Goal: Task Accomplishment & Management: Manage account settings

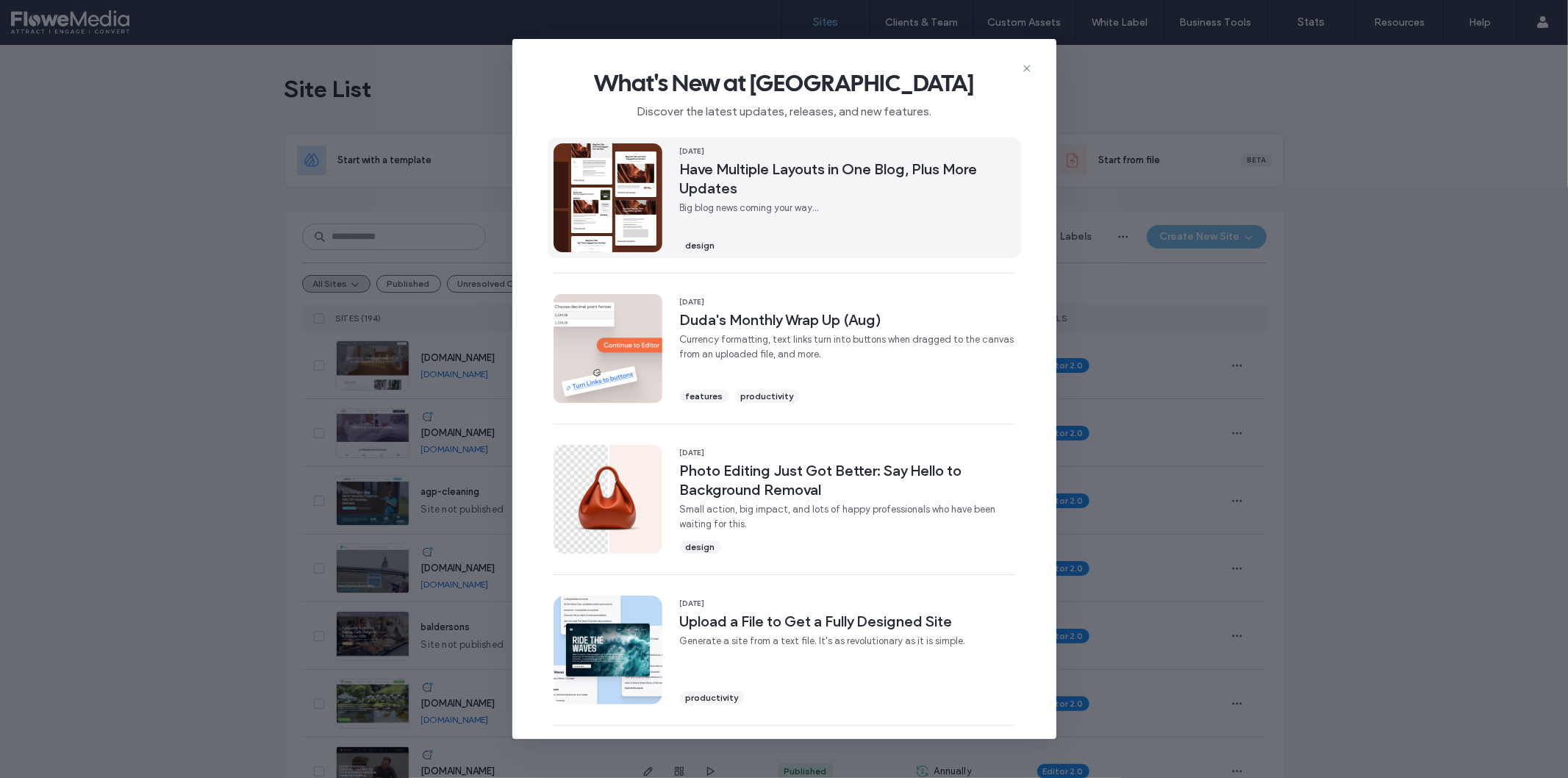
click at [766, 204] on span "Big blog news coming your way..." at bounding box center [847, 208] width 336 height 15
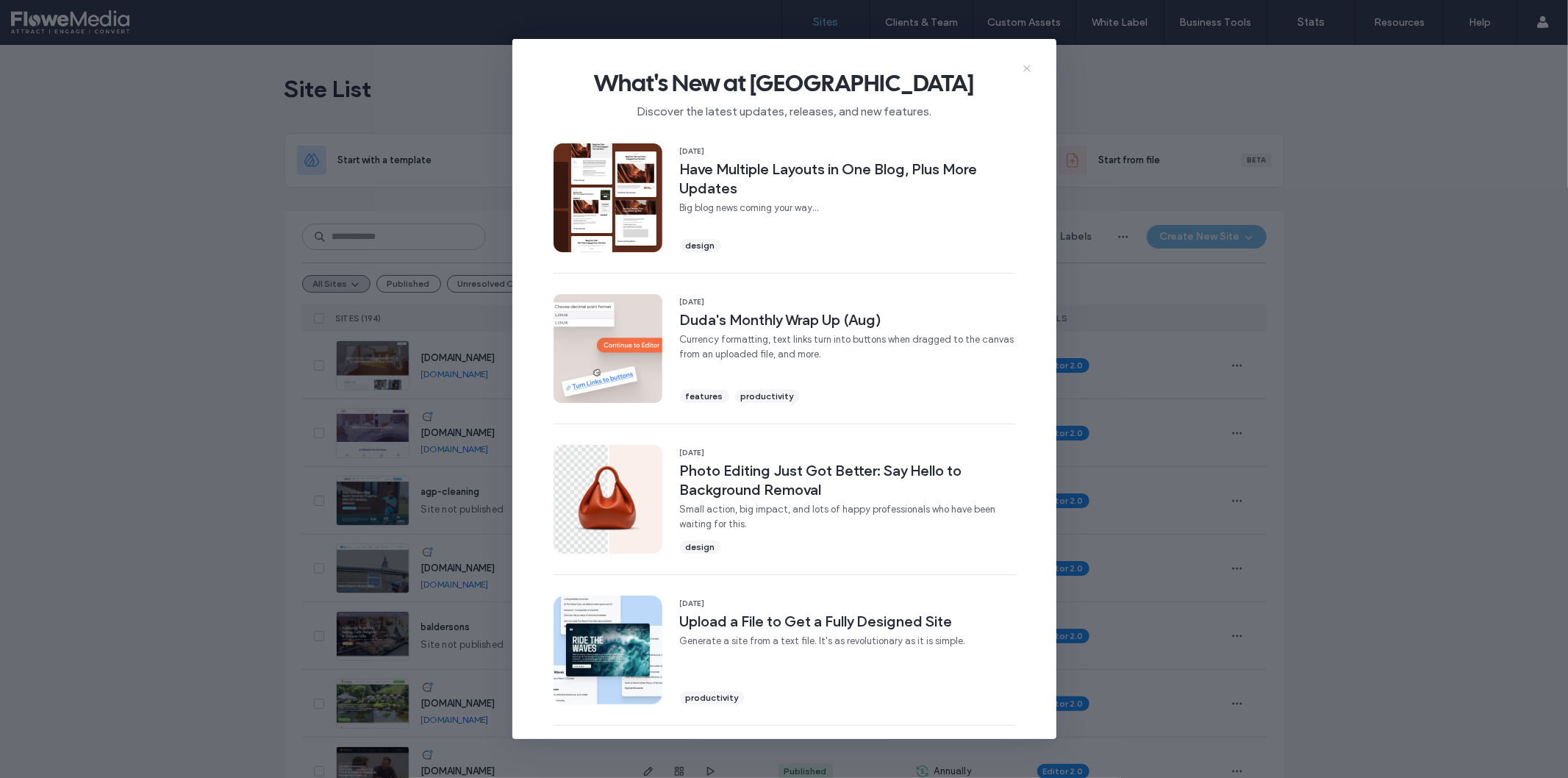
click at [1026, 70] on icon at bounding box center [1027, 68] width 12 height 12
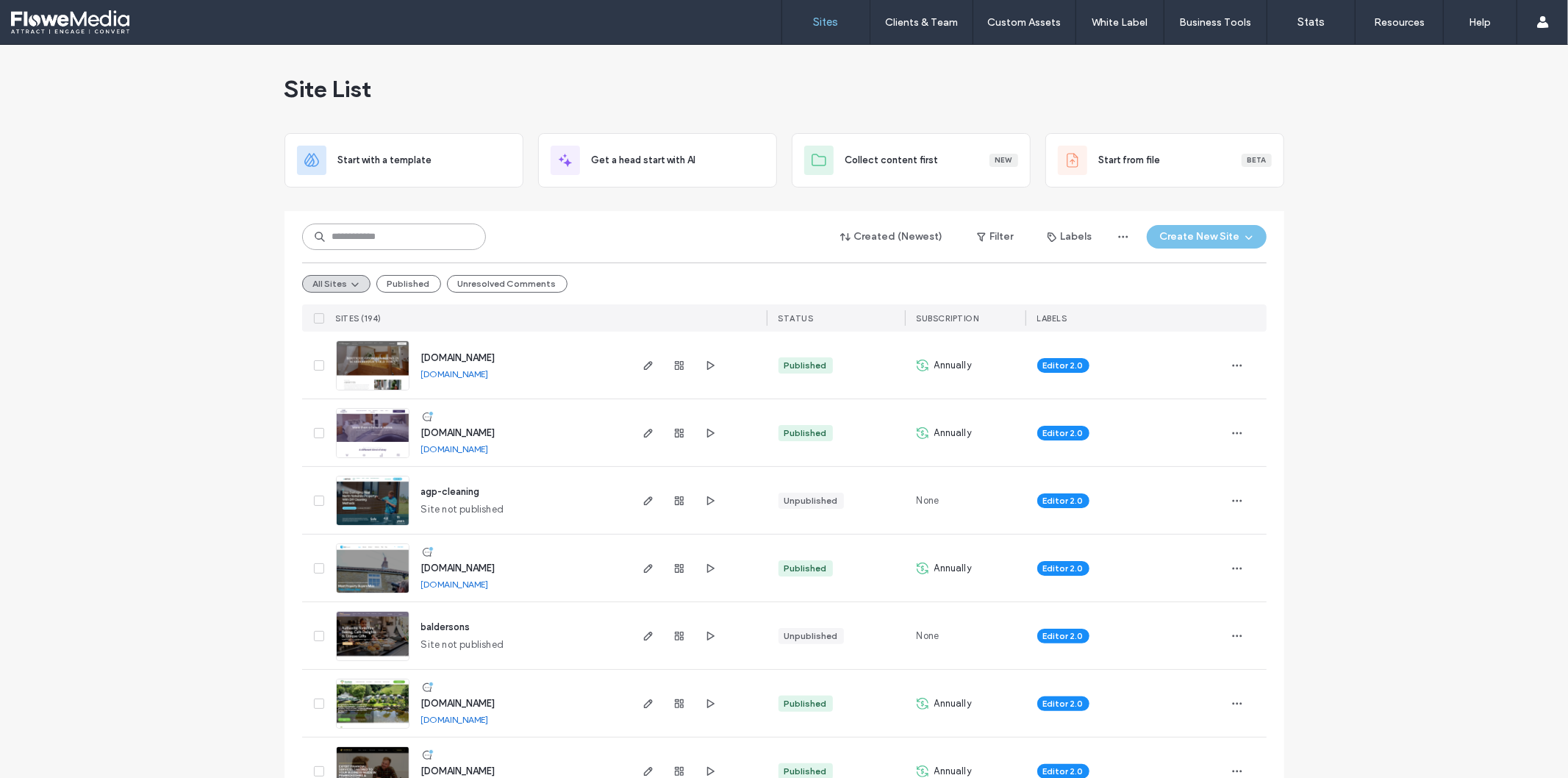
click at [445, 234] on input at bounding box center [394, 237] width 184 height 27
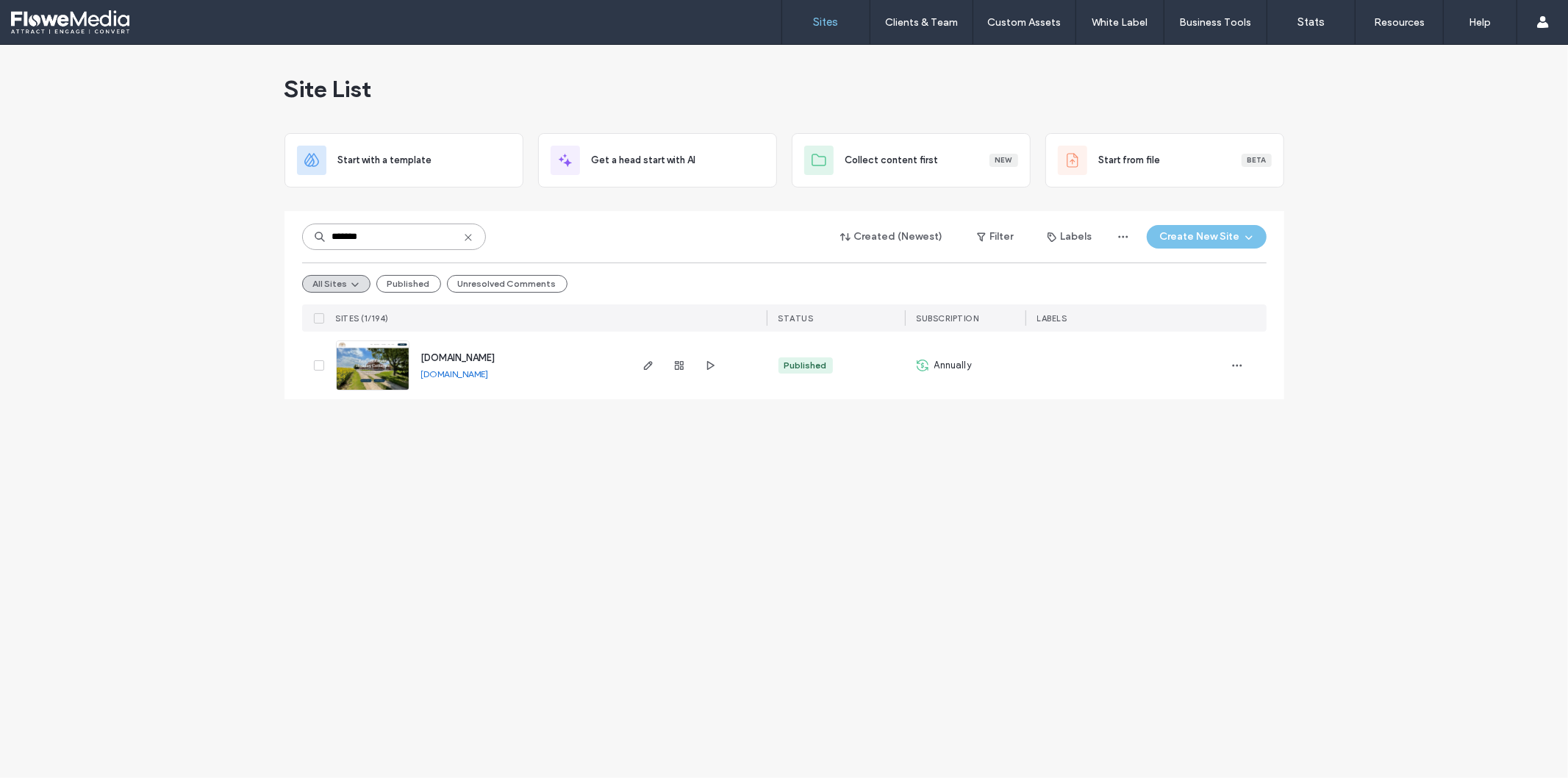
type input "*******"
click at [495, 357] on span "[DOMAIN_NAME]" at bounding box center [457, 357] width 74 height 11
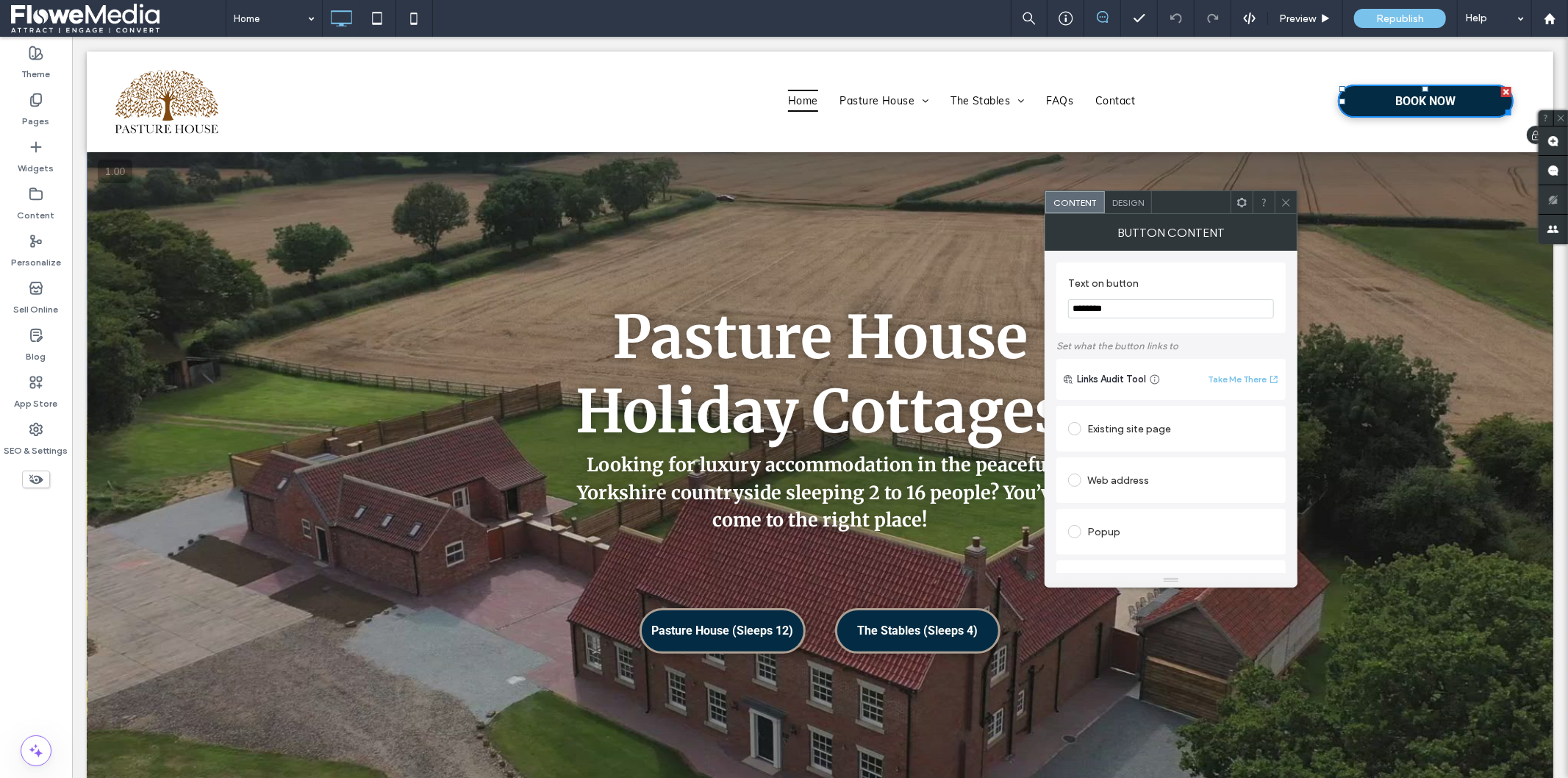
click at [1437, 98] on span "BOOK NOW" at bounding box center [1424, 100] width 60 height 14
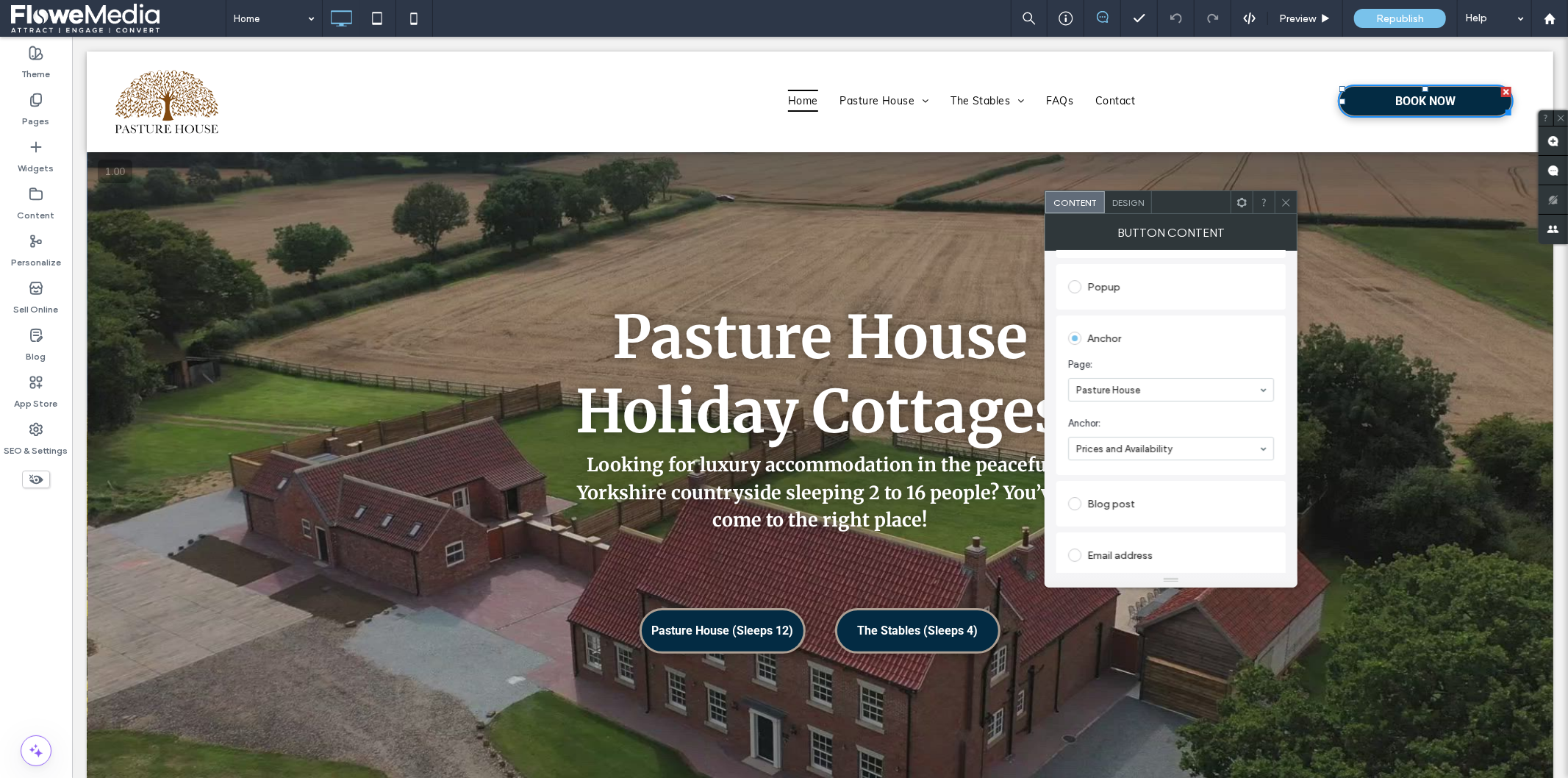
click at [1287, 201] on use at bounding box center [1285, 201] width 7 height 7
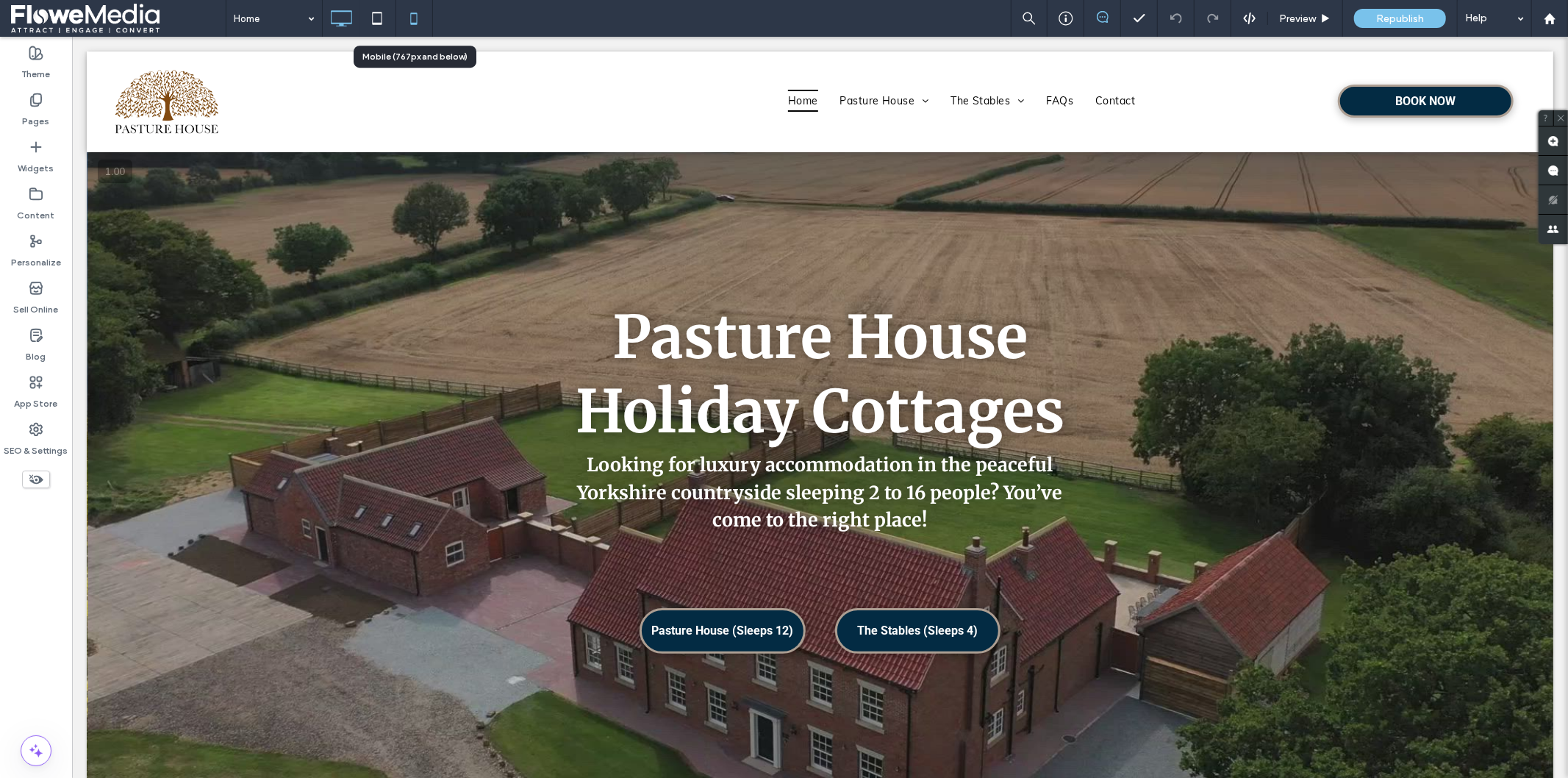
click at [410, 16] on icon at bounding box center [414, 19] width 30 height 30
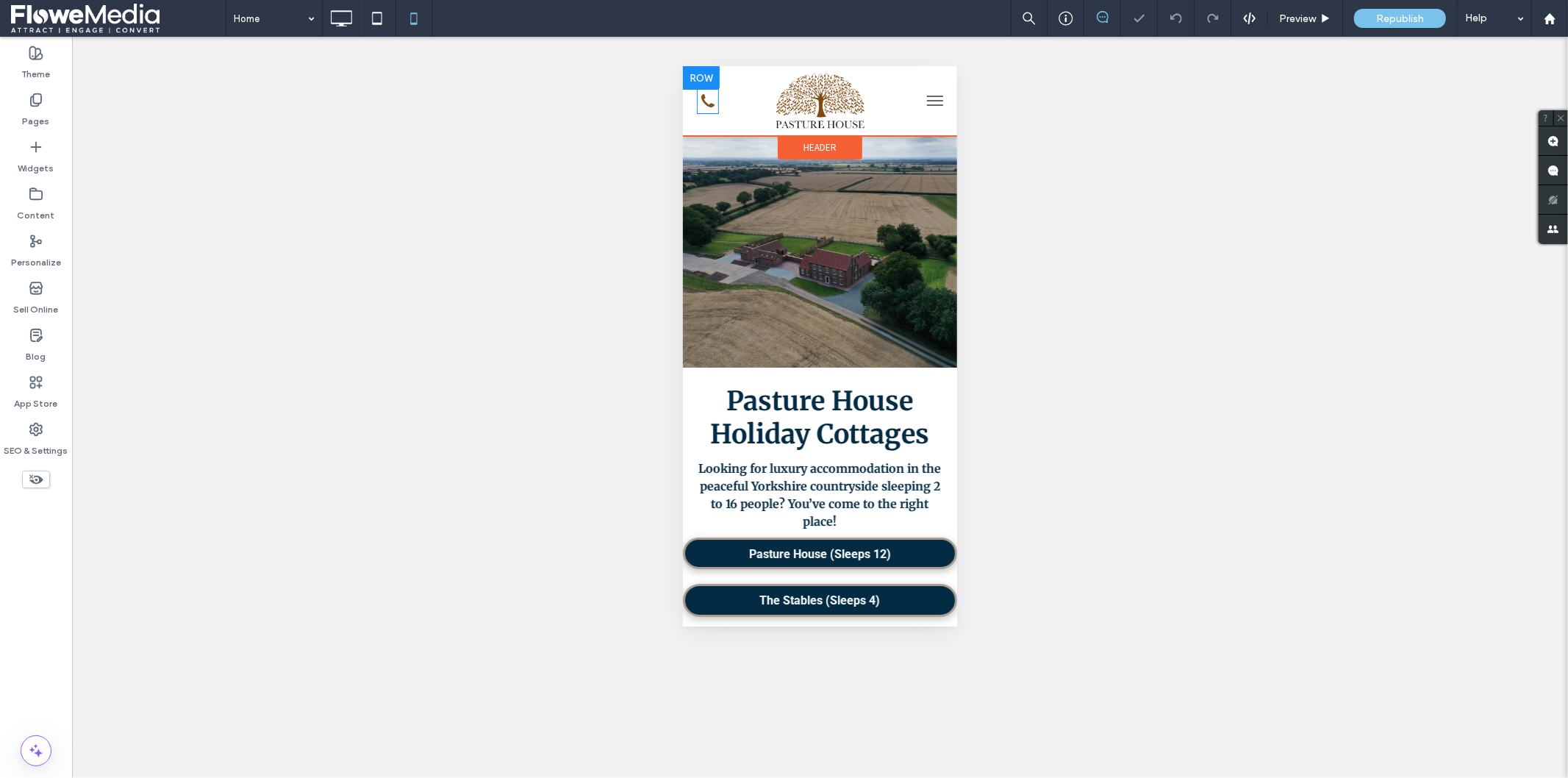
scroll to position [0, 0]
click at [708, 104] on div at bounding box center [712, 107] width 11 height 11
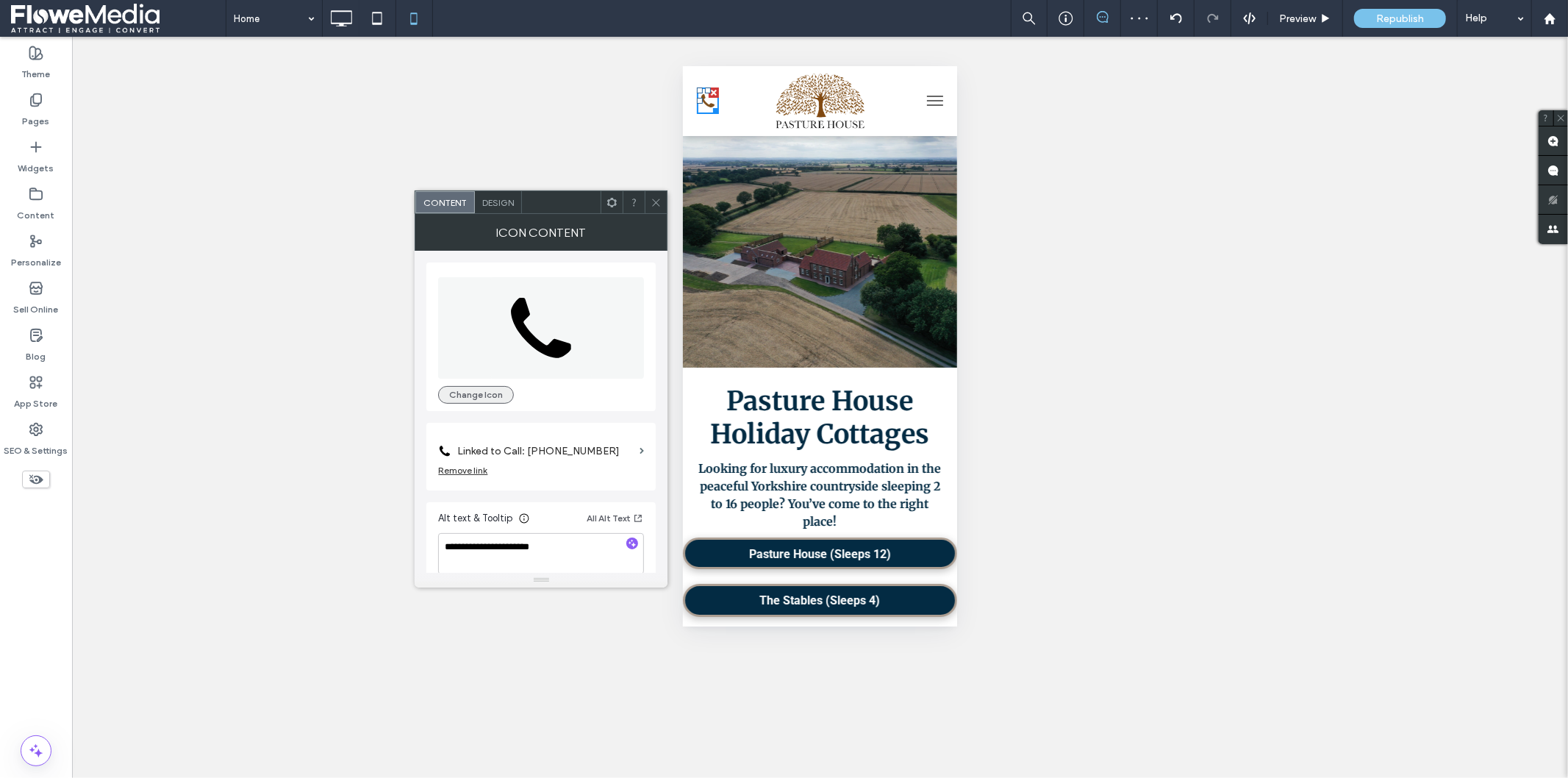
click at [487, 394] on button "Change Icon" at bounding box center [476, 395] width 75 height 18
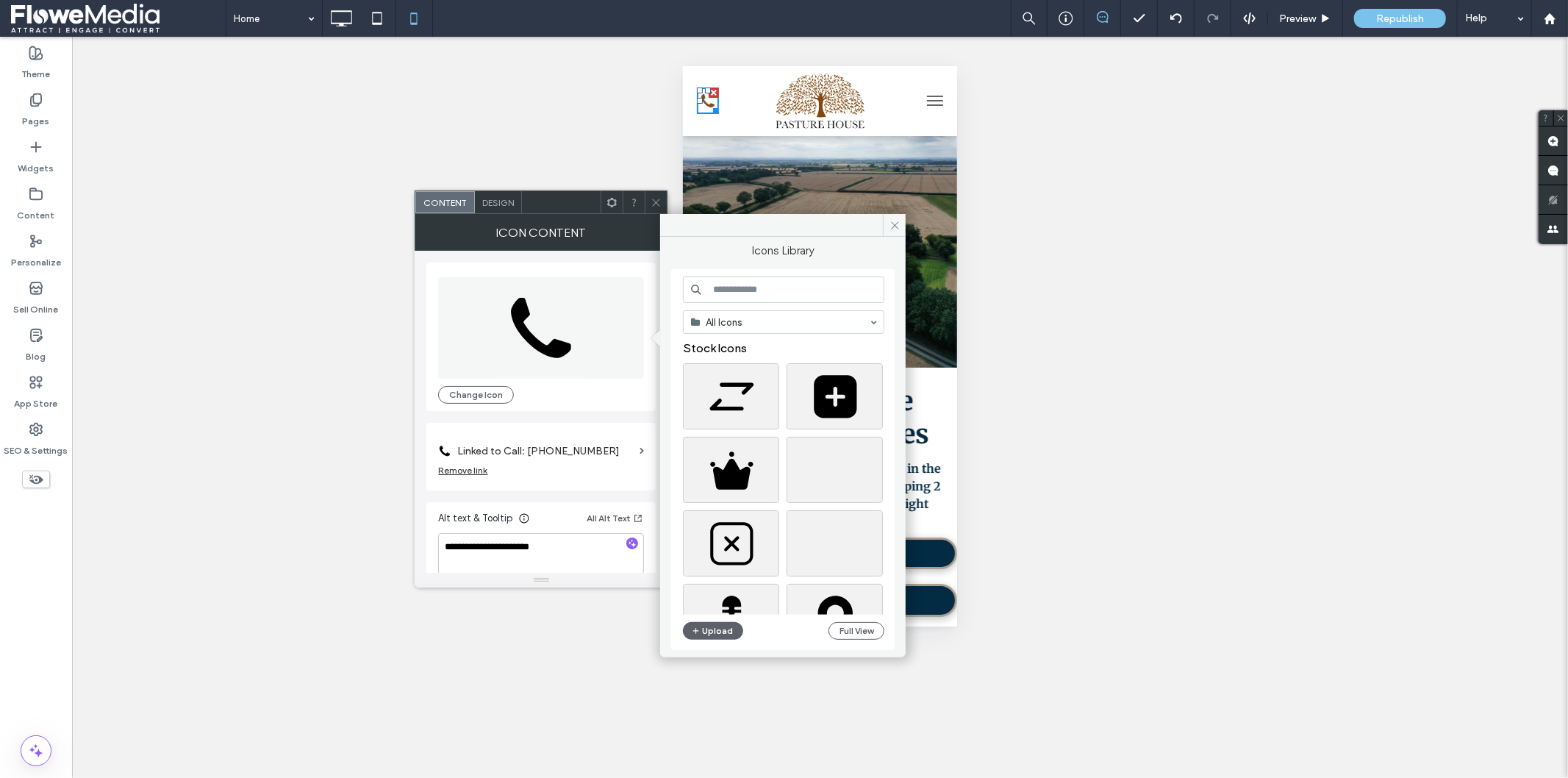
click at [736, 288] on input at bounding box center [783, 289] width 201 height 27
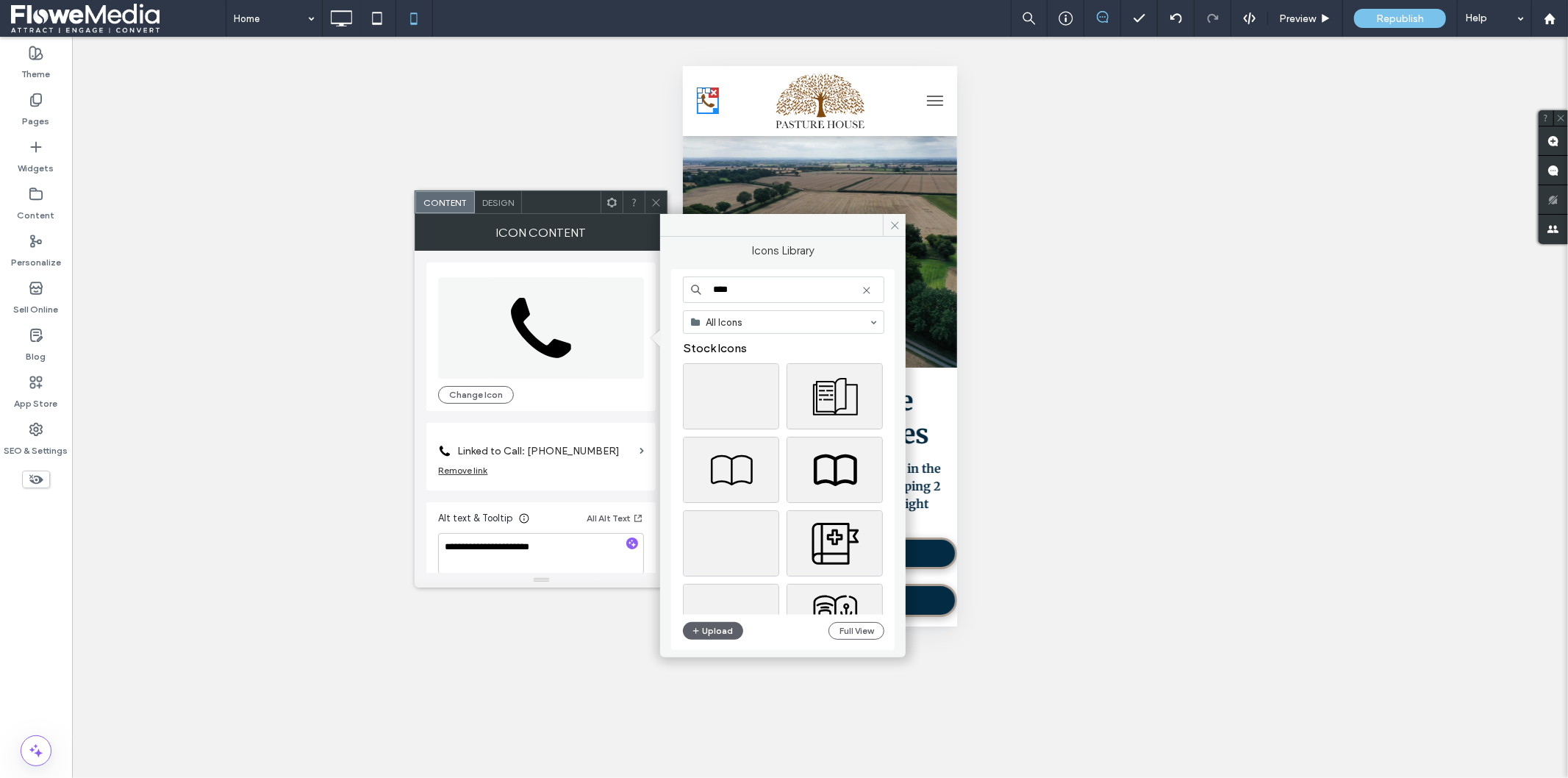
drag, startPoint x: 736, startPoint y: 288, endPoint x: 712, endPoint y: 287, distance: 24.0
click at [712, 287] on input "****" at bounding box center [783, 289] width 201 height 27
type input "*"
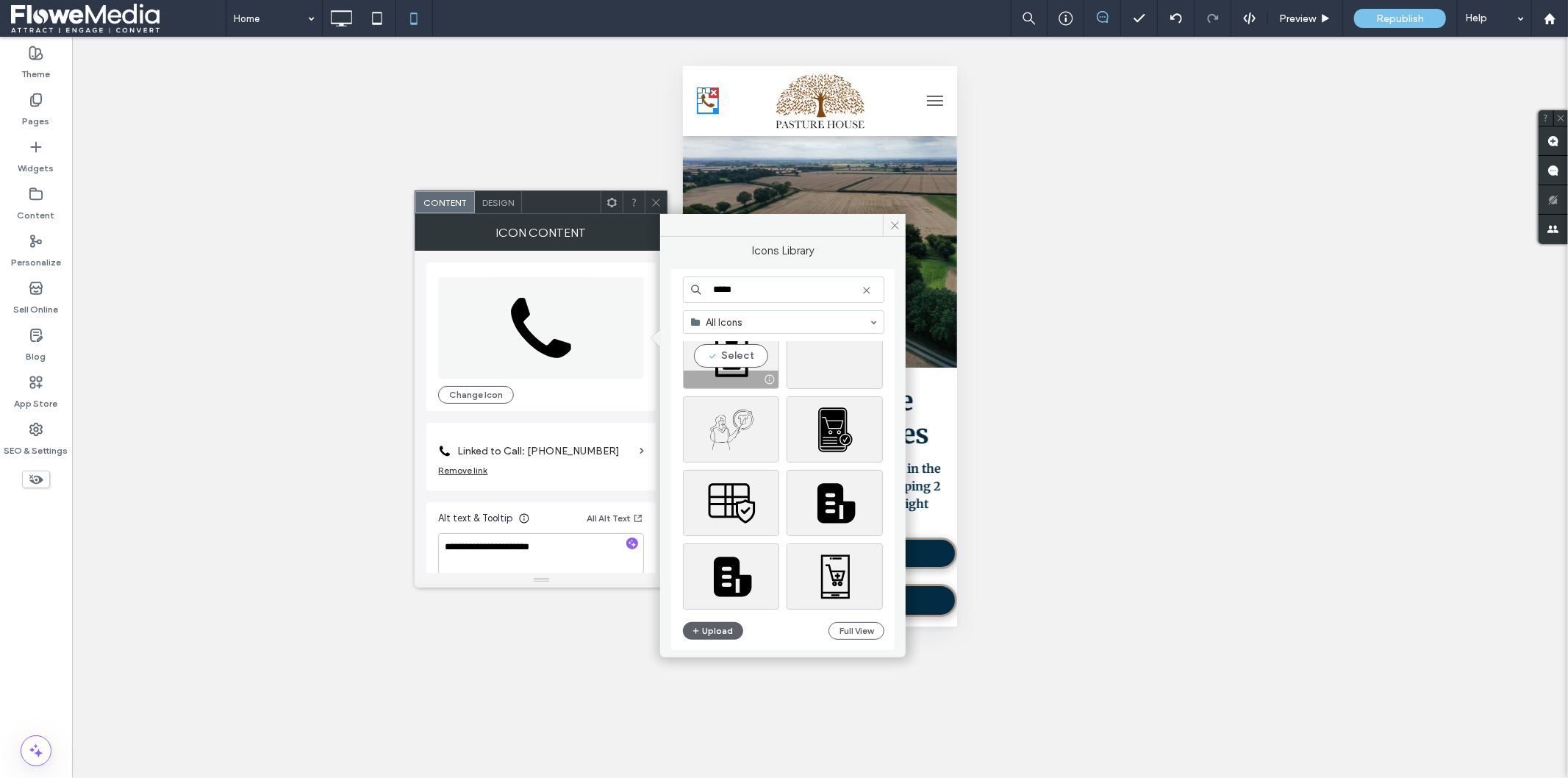
scroll to position [652, 0]
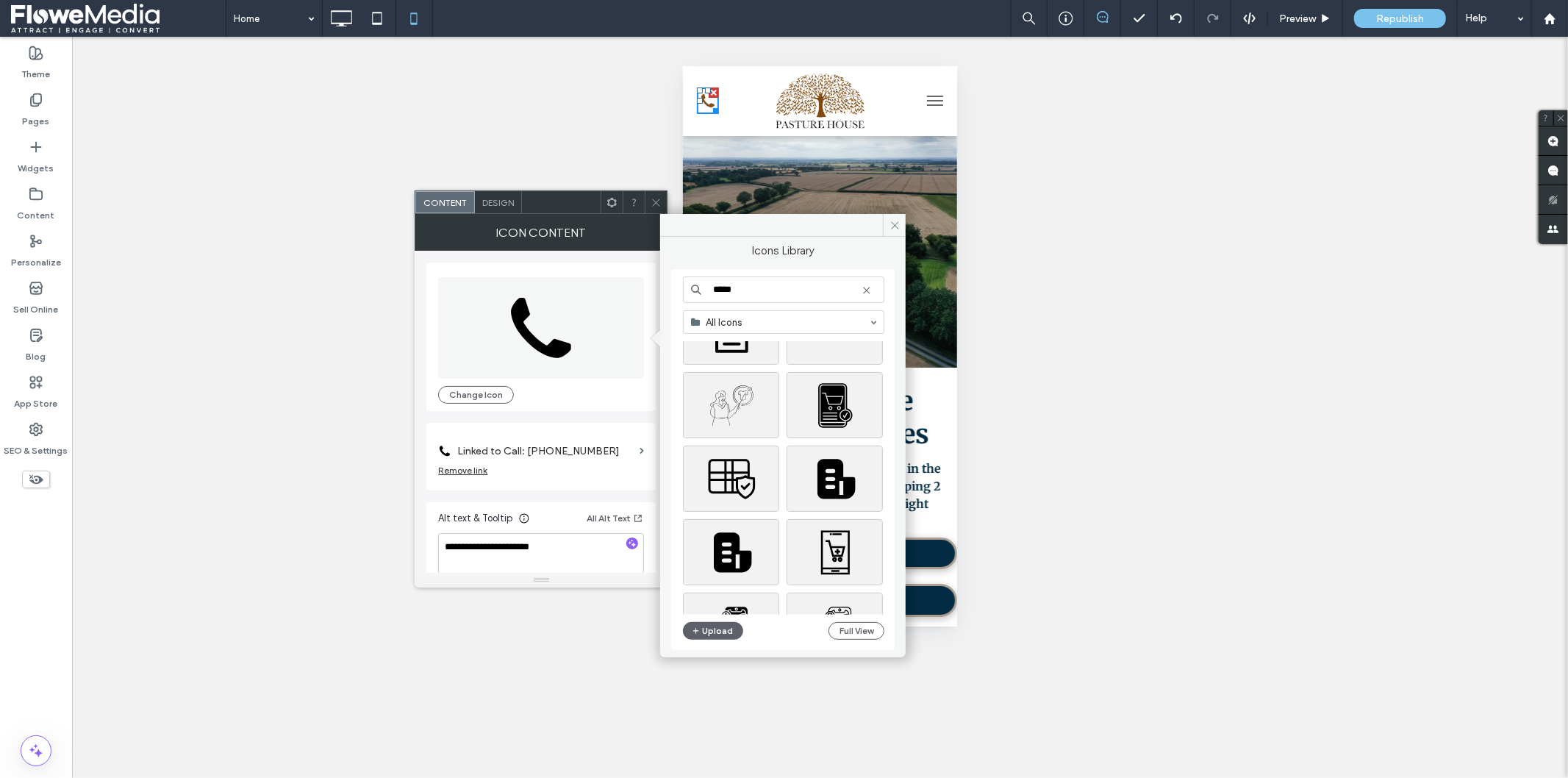
drag, startPoint x: 741, startPoint y: 287, endPoint x: 712, endPoint y: 287, distance: 29.0
click at [712, 287] on input "*****" at bounding box center [783, 289] width 201 height 27
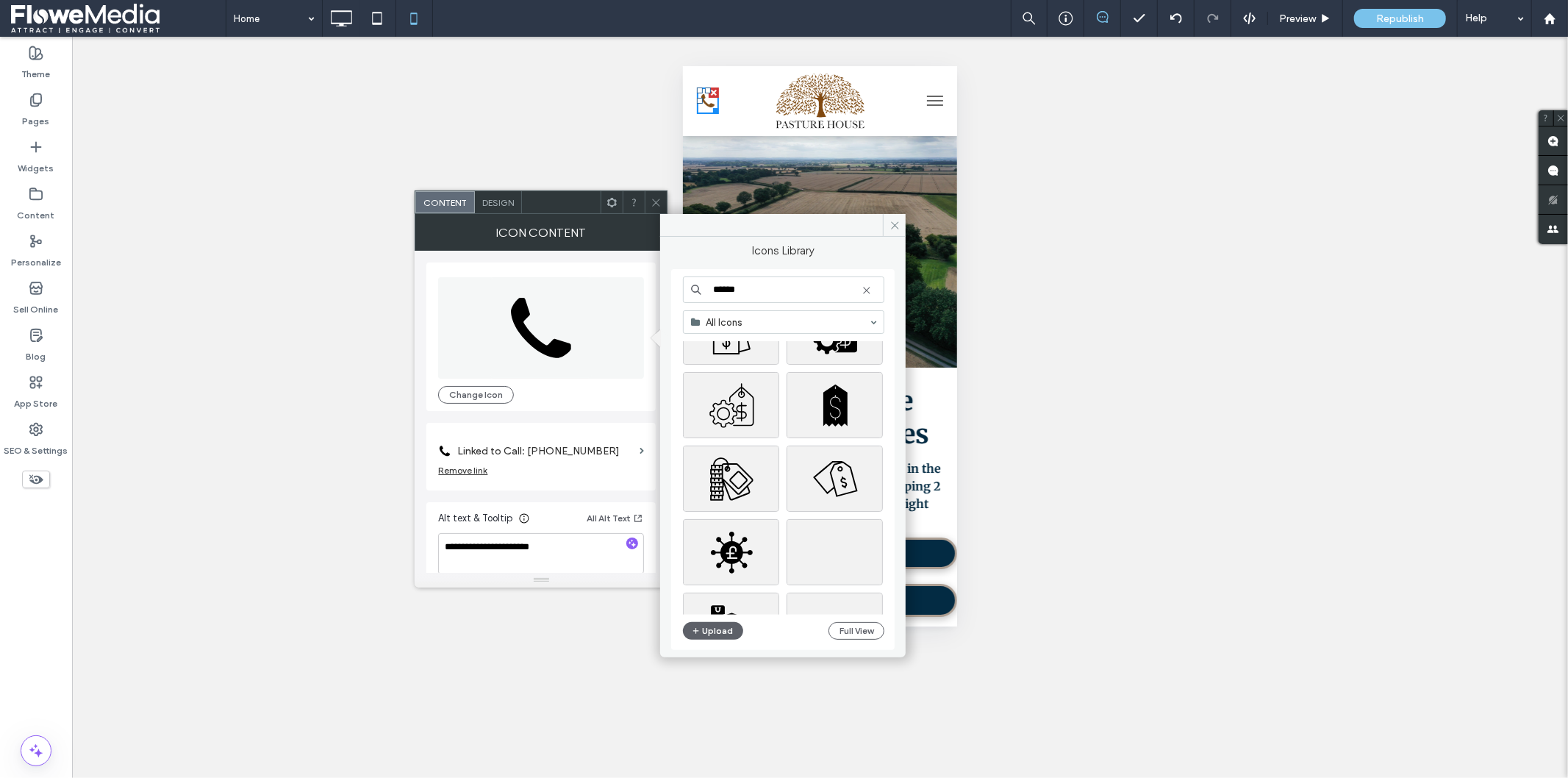
scroll to position [735, 0]
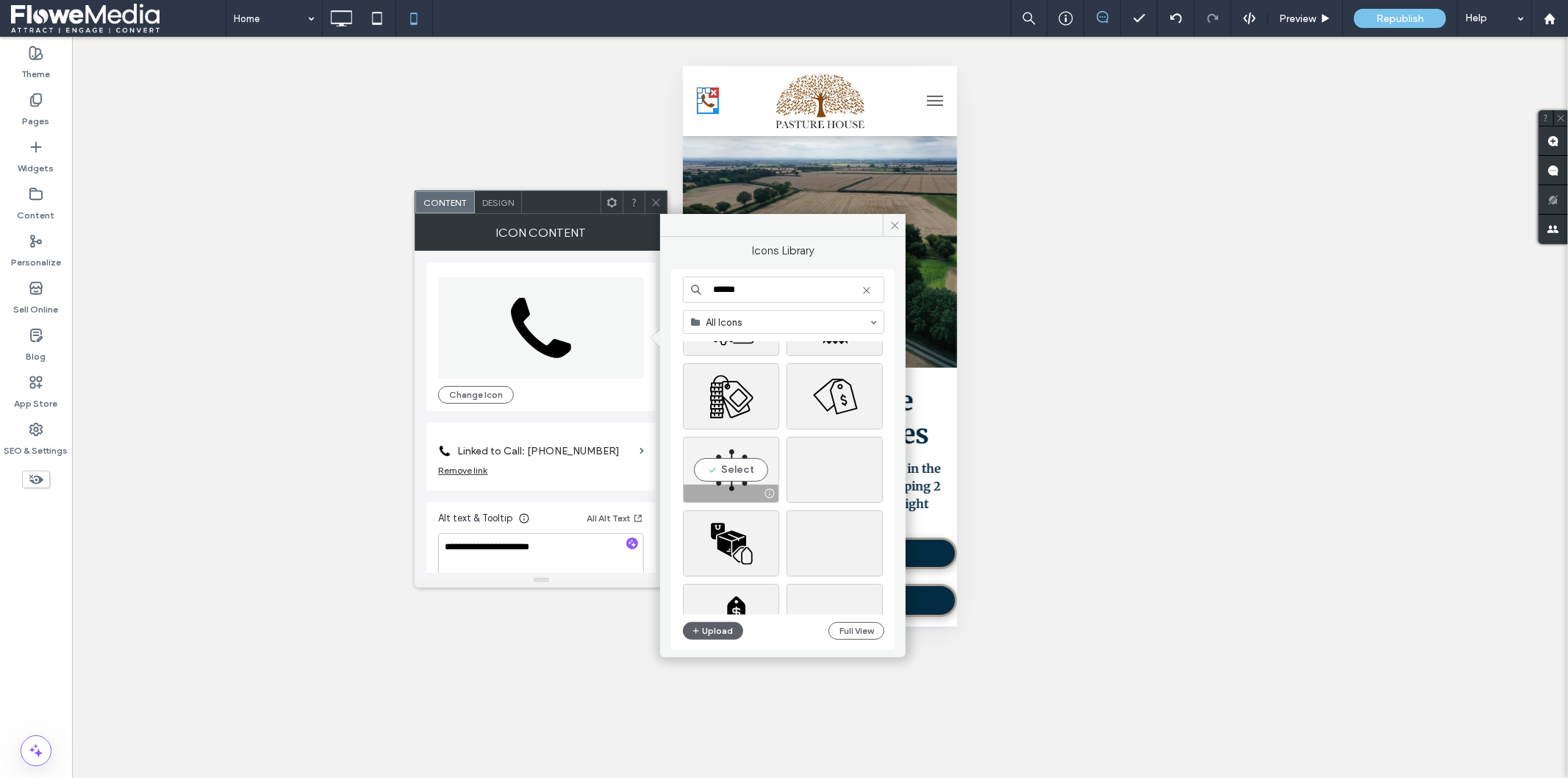
type input "******"
click at [743, 446] on div "Select" at bounding box center [731, 469] width 96 height 66
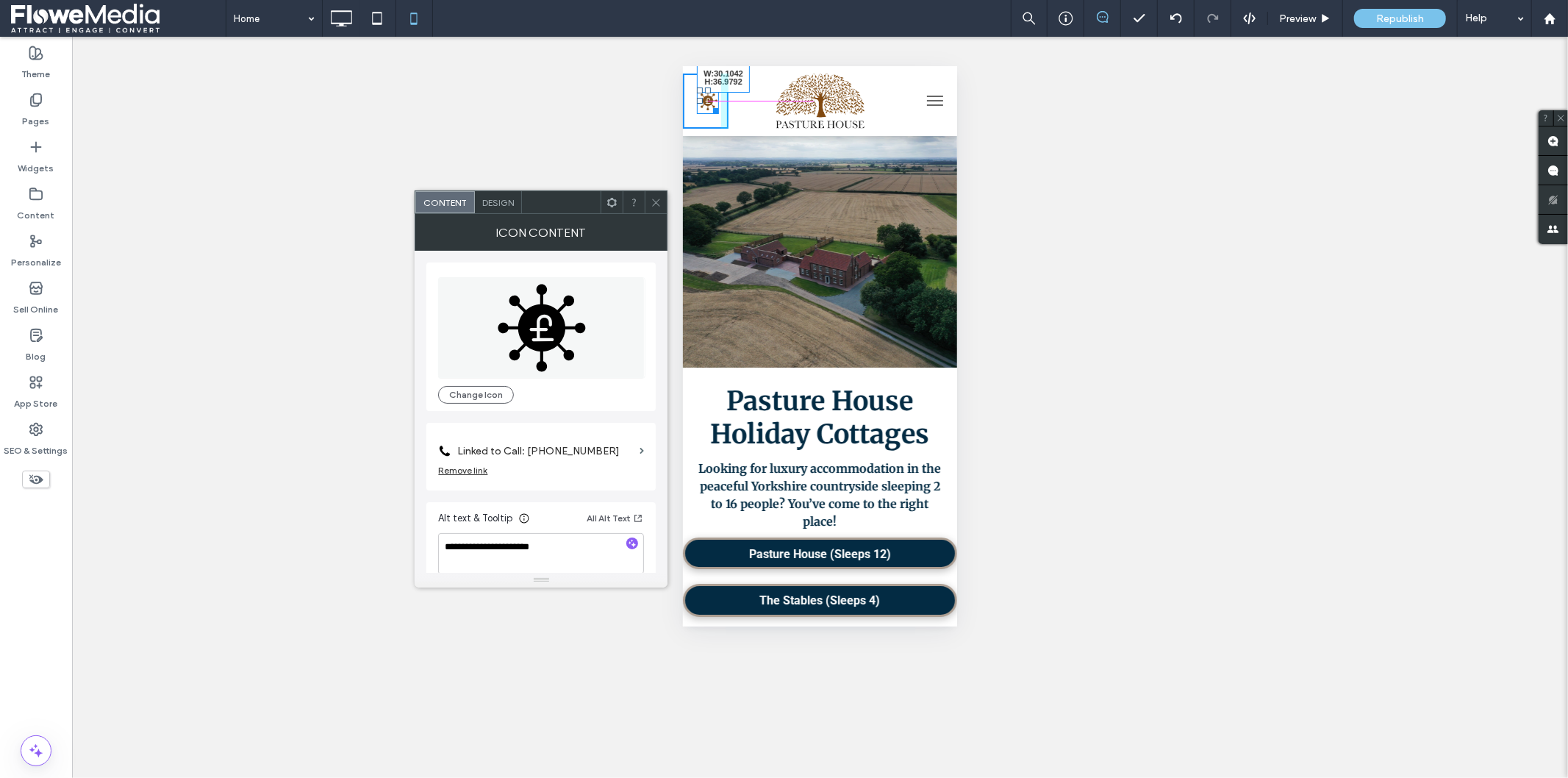
click at [717, 113] on div at bounding box center [712, 107] width 11 height 11
click at [481, 467] on div "Remove link" at bounding box center [463, 469] width 49 height 11
click at [521, 450] on label "Link Icon" at bounding box center [537, 450] width 196 height 27
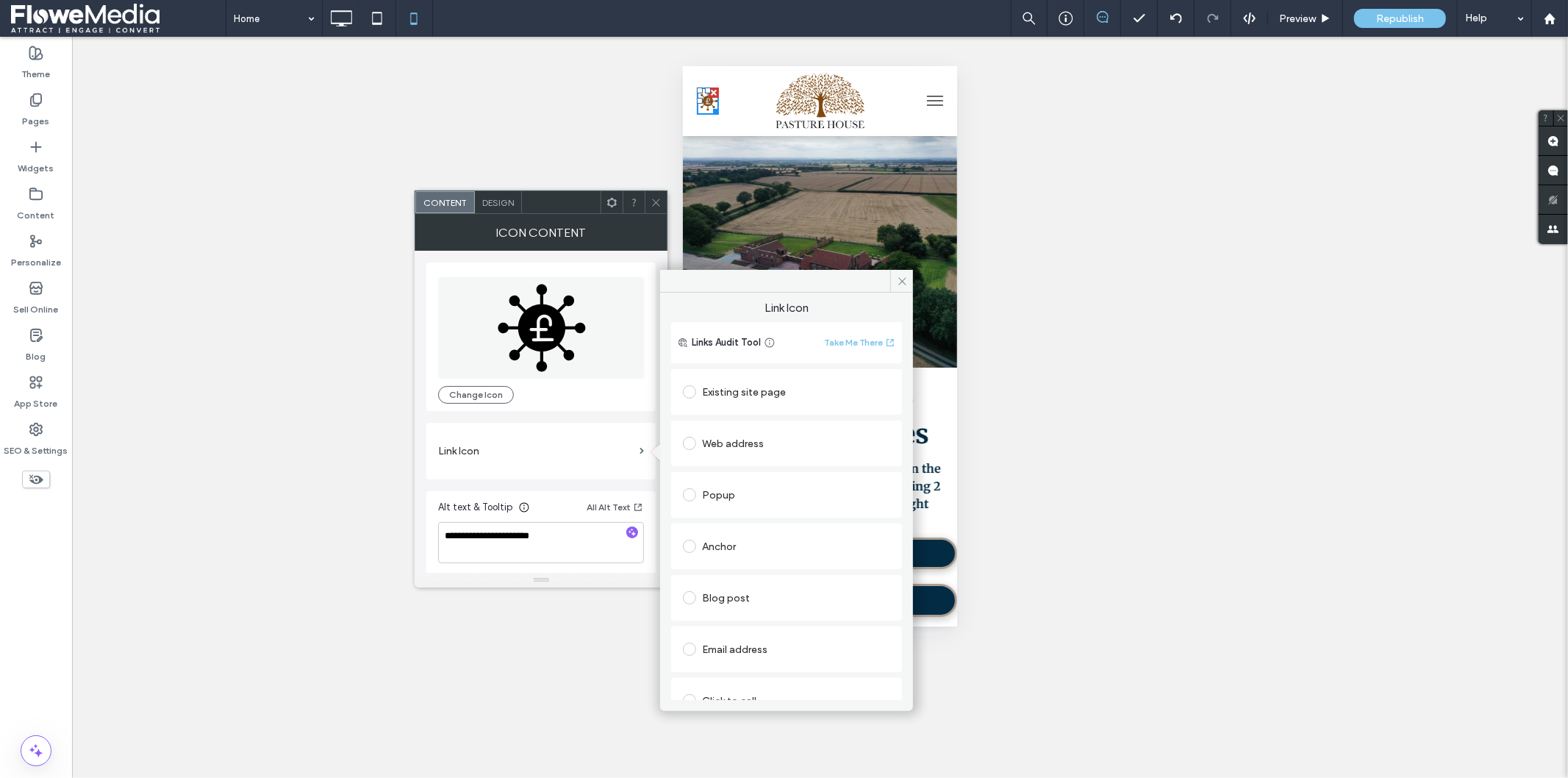
click at [718, 541] on div "Anchor" at bounding box center [786, 546] width 207 height 24
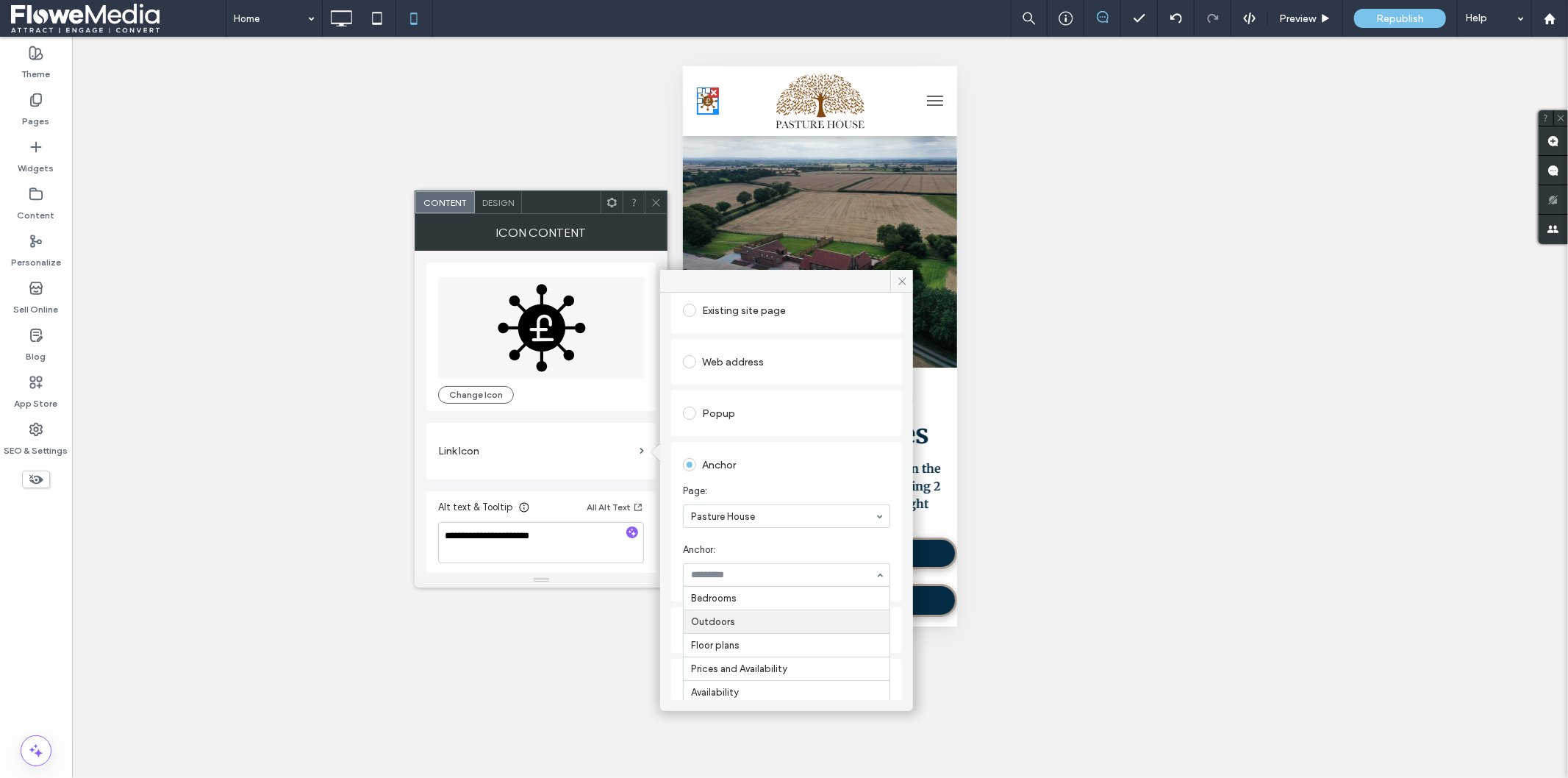
scroll to position [21, 0]
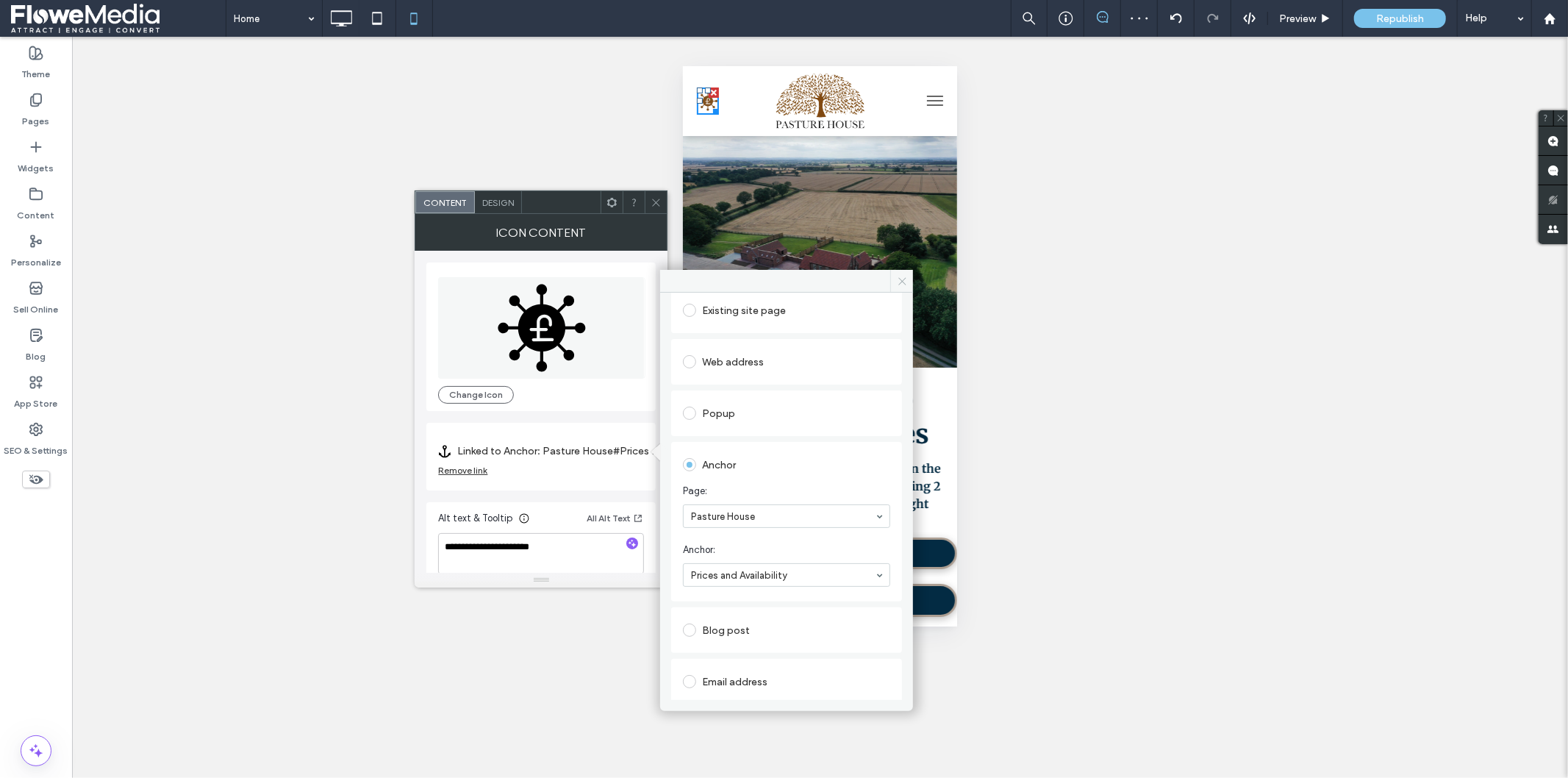
click at [901, 278] on icon at bounding box center [902, 280] width 11 height 11
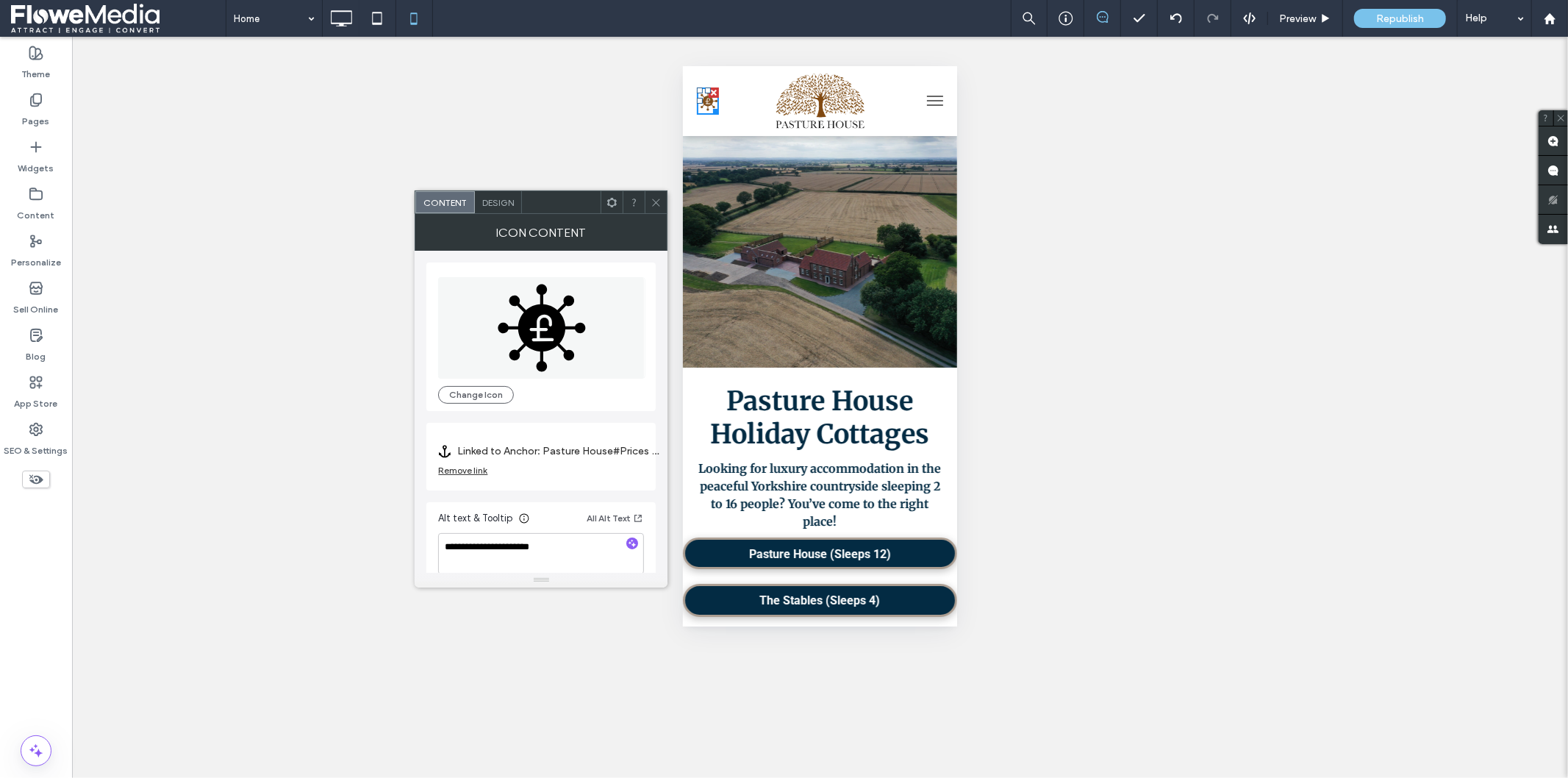
click at [657, 203] on use at bounding box center [655, 201] width 7 height 7
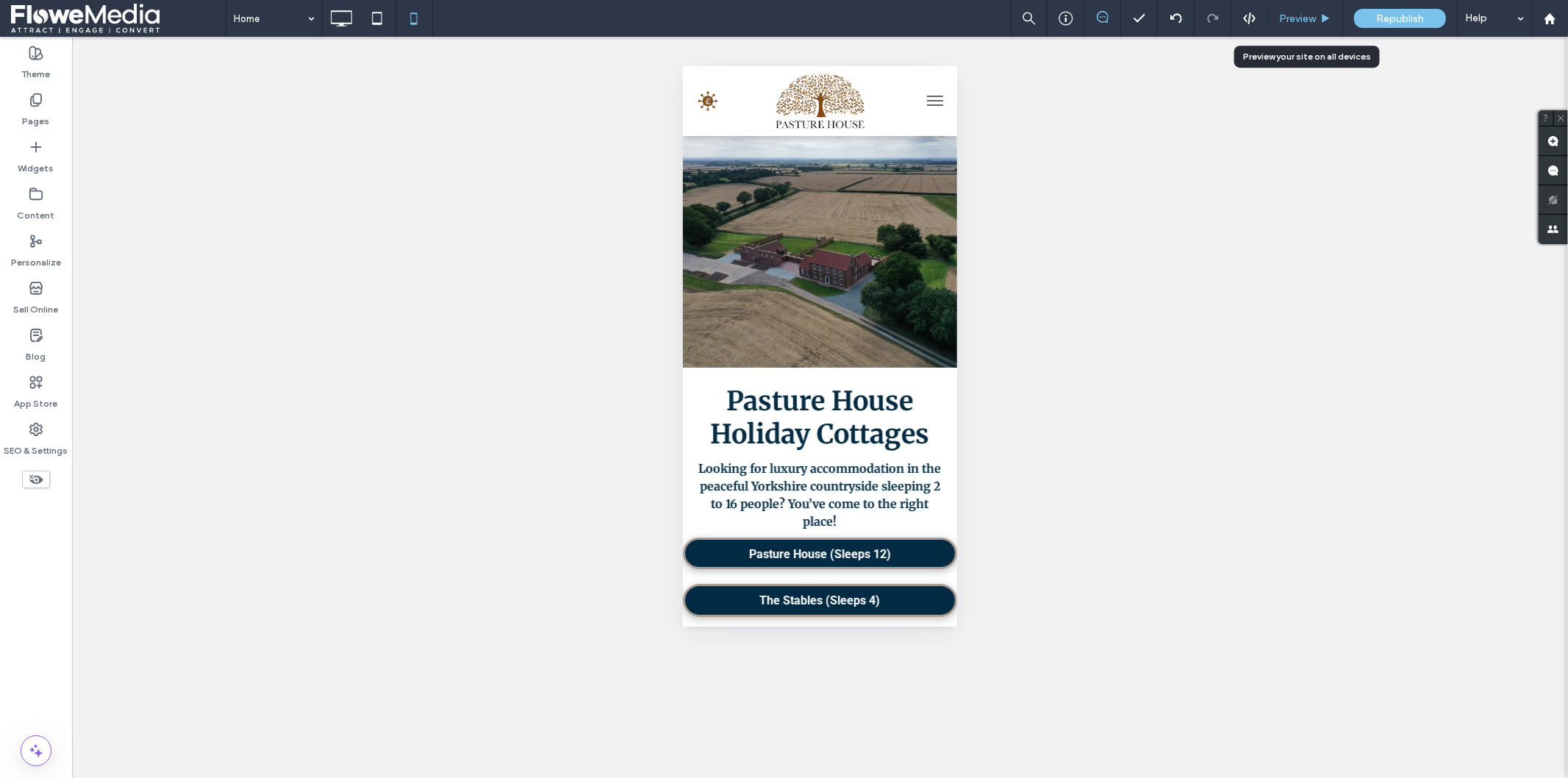
click at [1296, 19] on span "Preview" at bounding box center [1297, 19] width 37 height 13
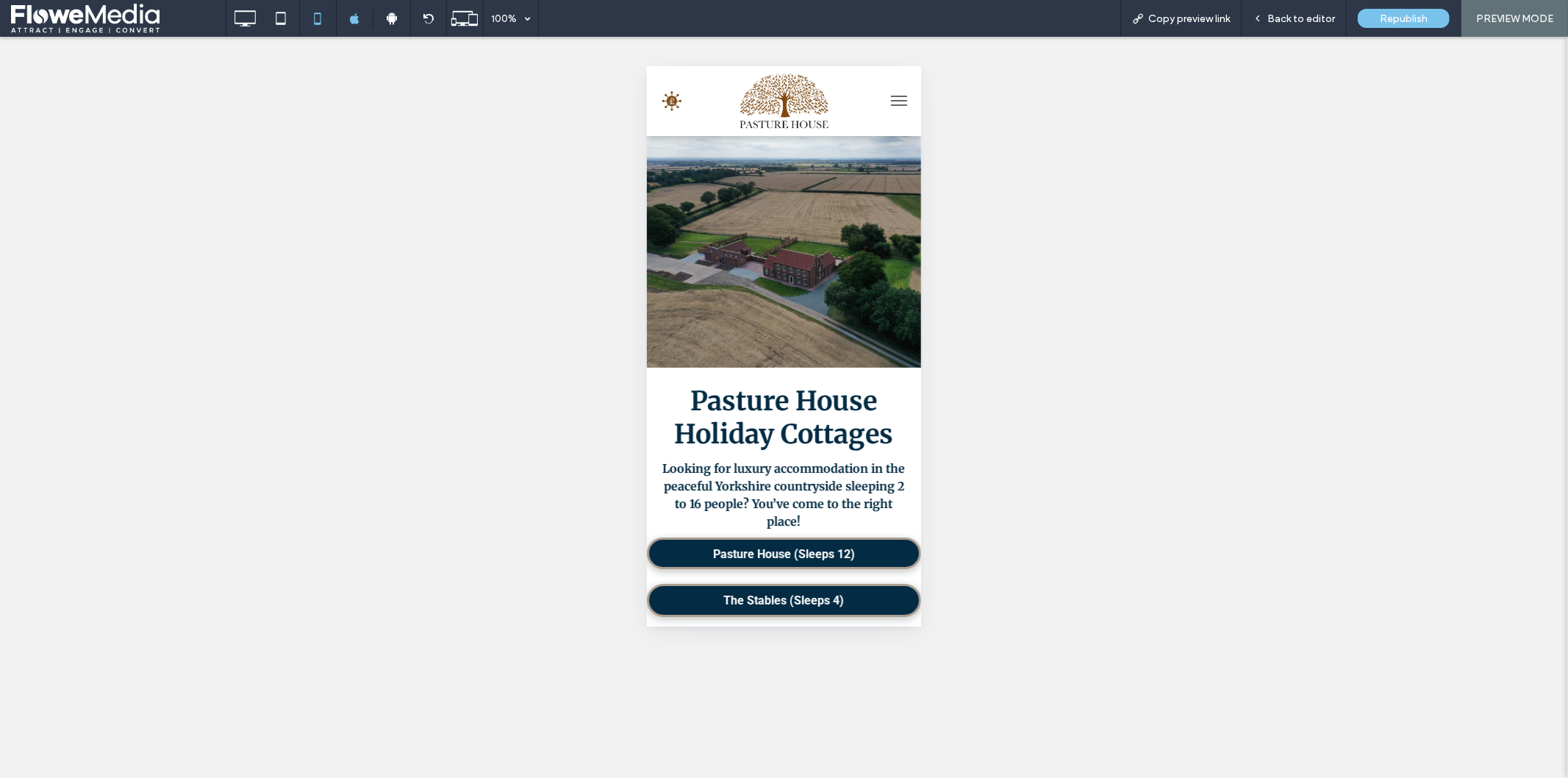
click at [890, 99] on span "menu" at bounding box center [898, 99] width 16 height 1
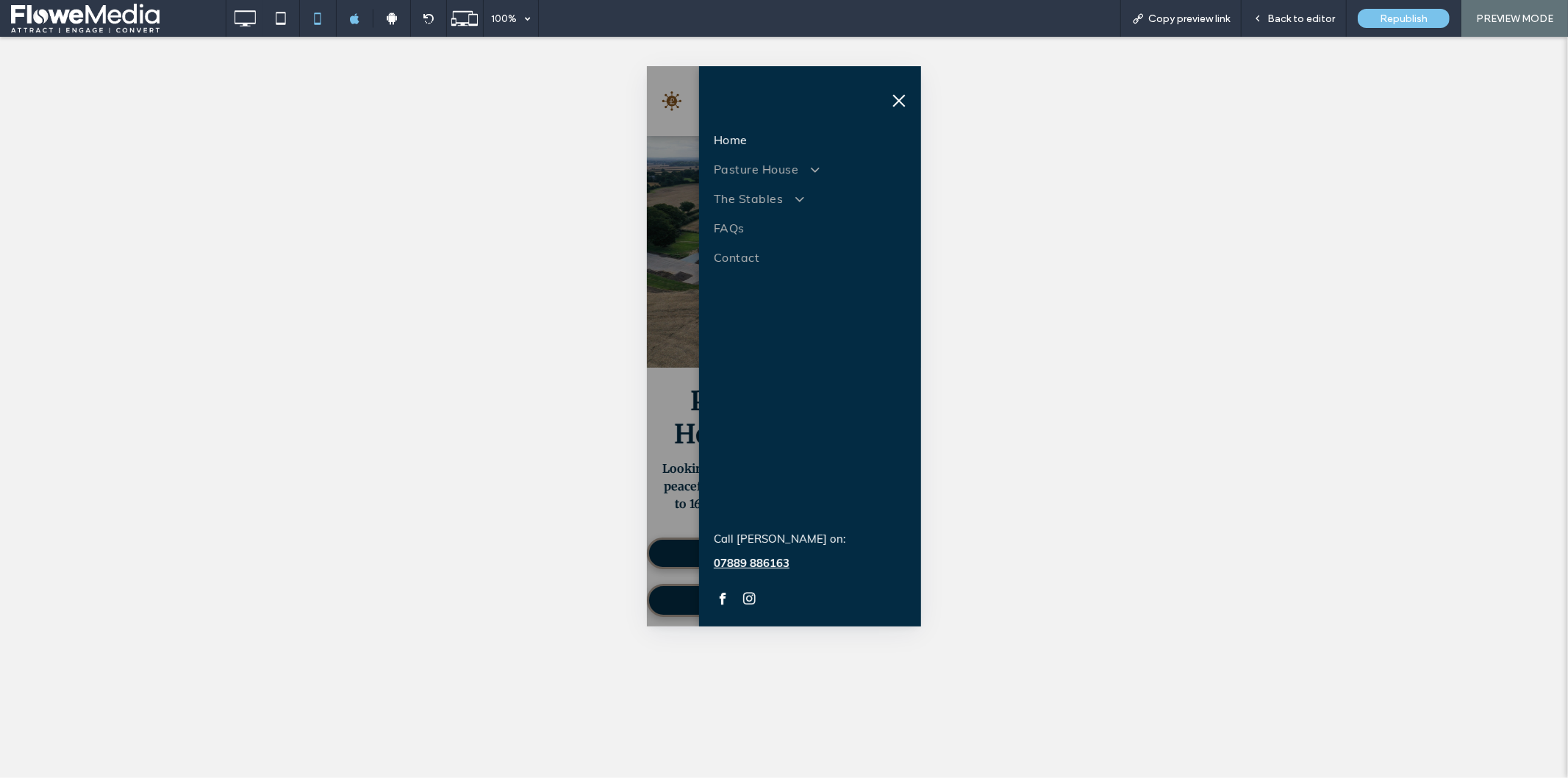
click at [898, 98] on span "menu" at bounding box center [898, 100] width 13 height 13
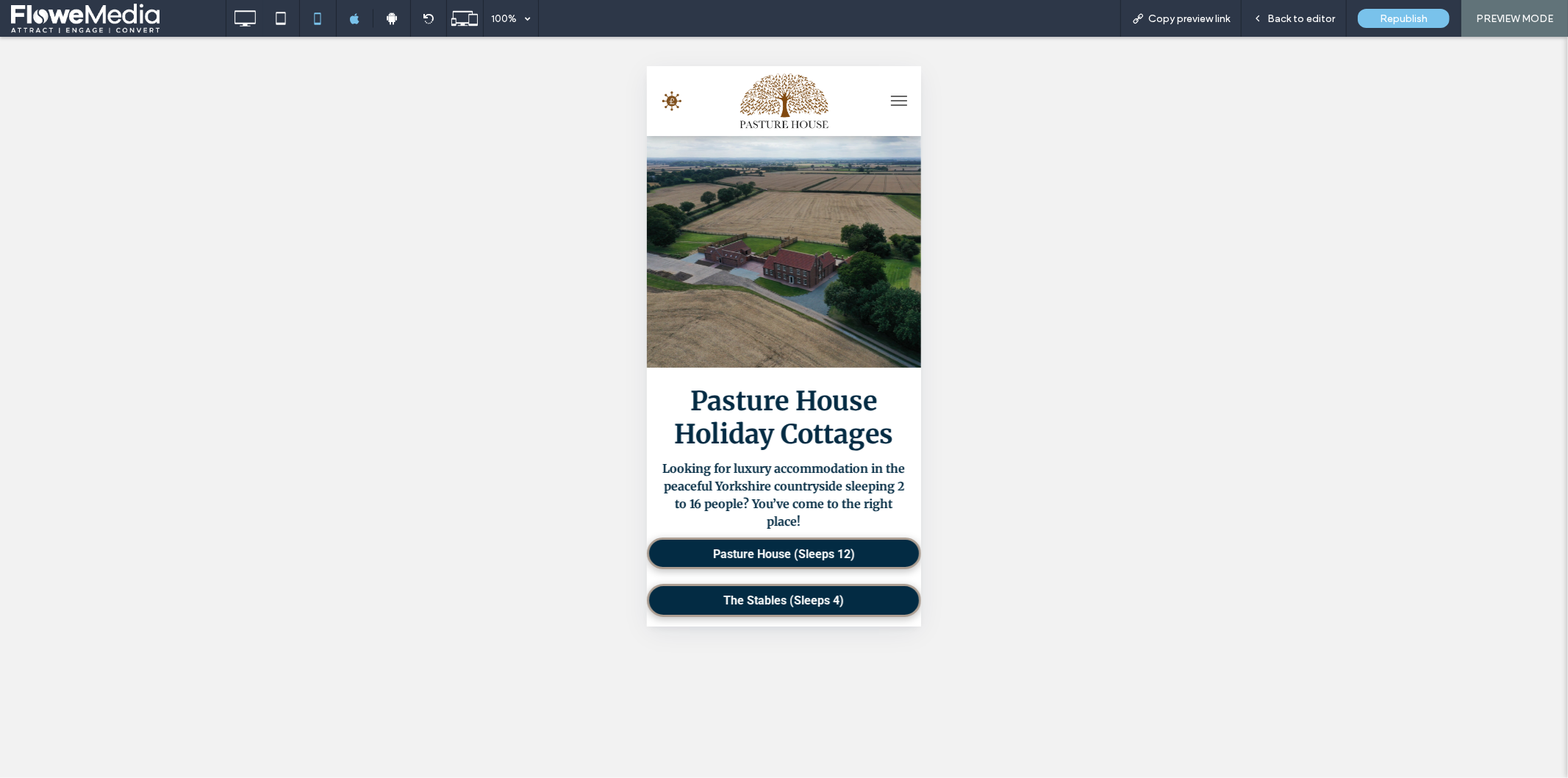
click at [884, 97] on button "menu" at bounding box center [899, 100] width 30 height 30
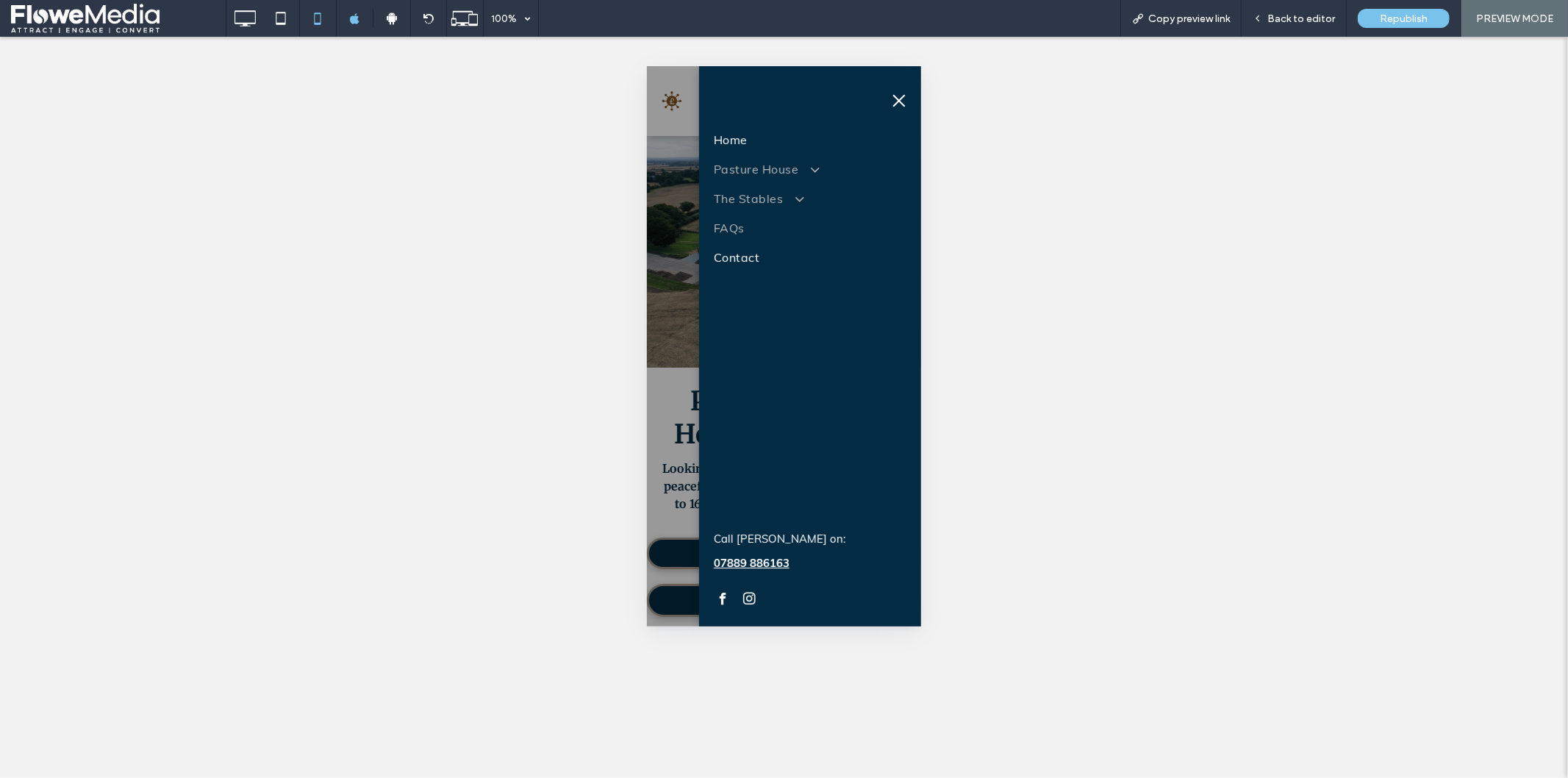
click at [730, 252] on span "Contact" at bounding box center [735, 256] width 46 height 18
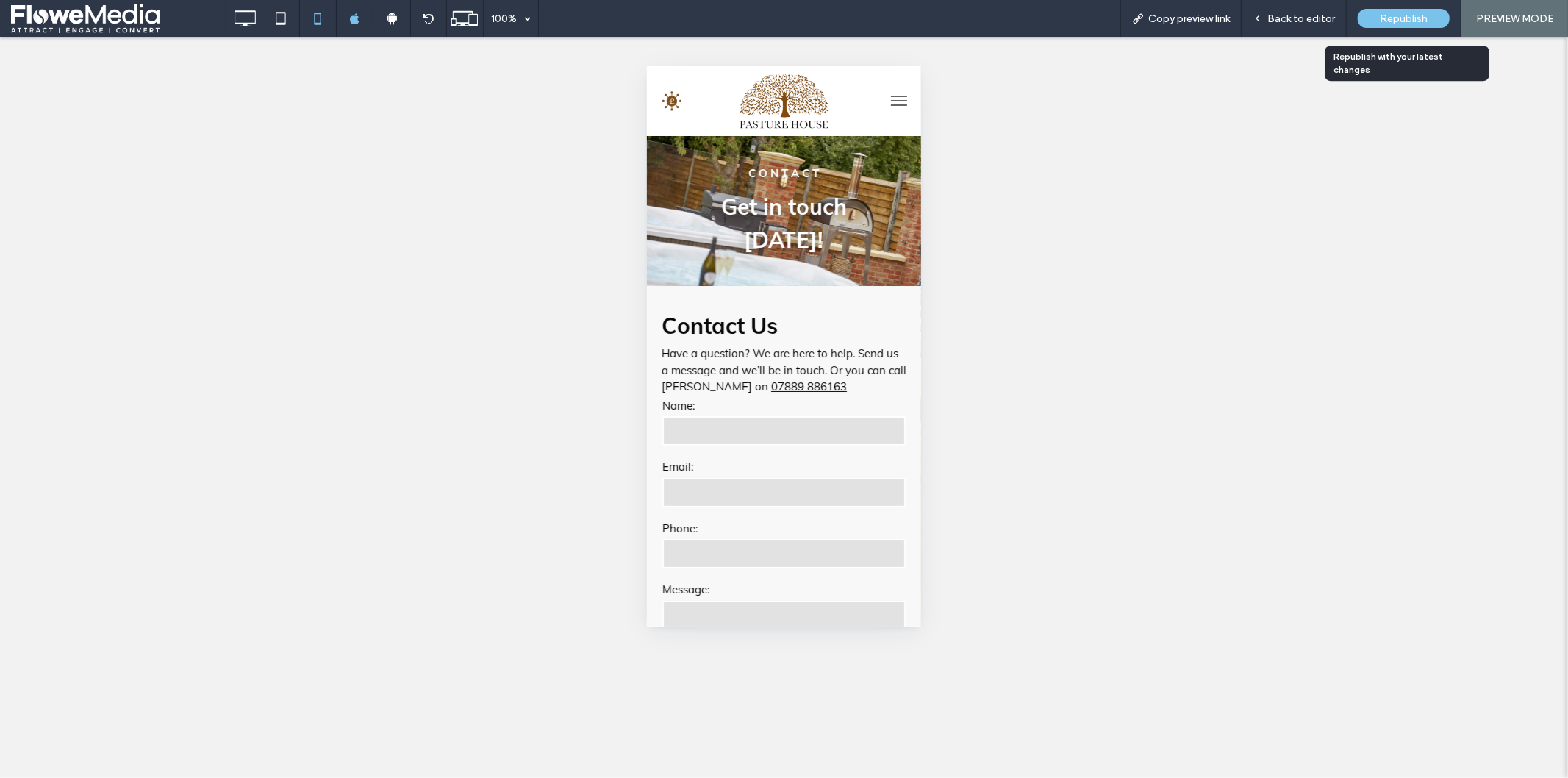
click at [1409, 23] on span "Republish" at bounding box center [1404, 19] width 48 height 13
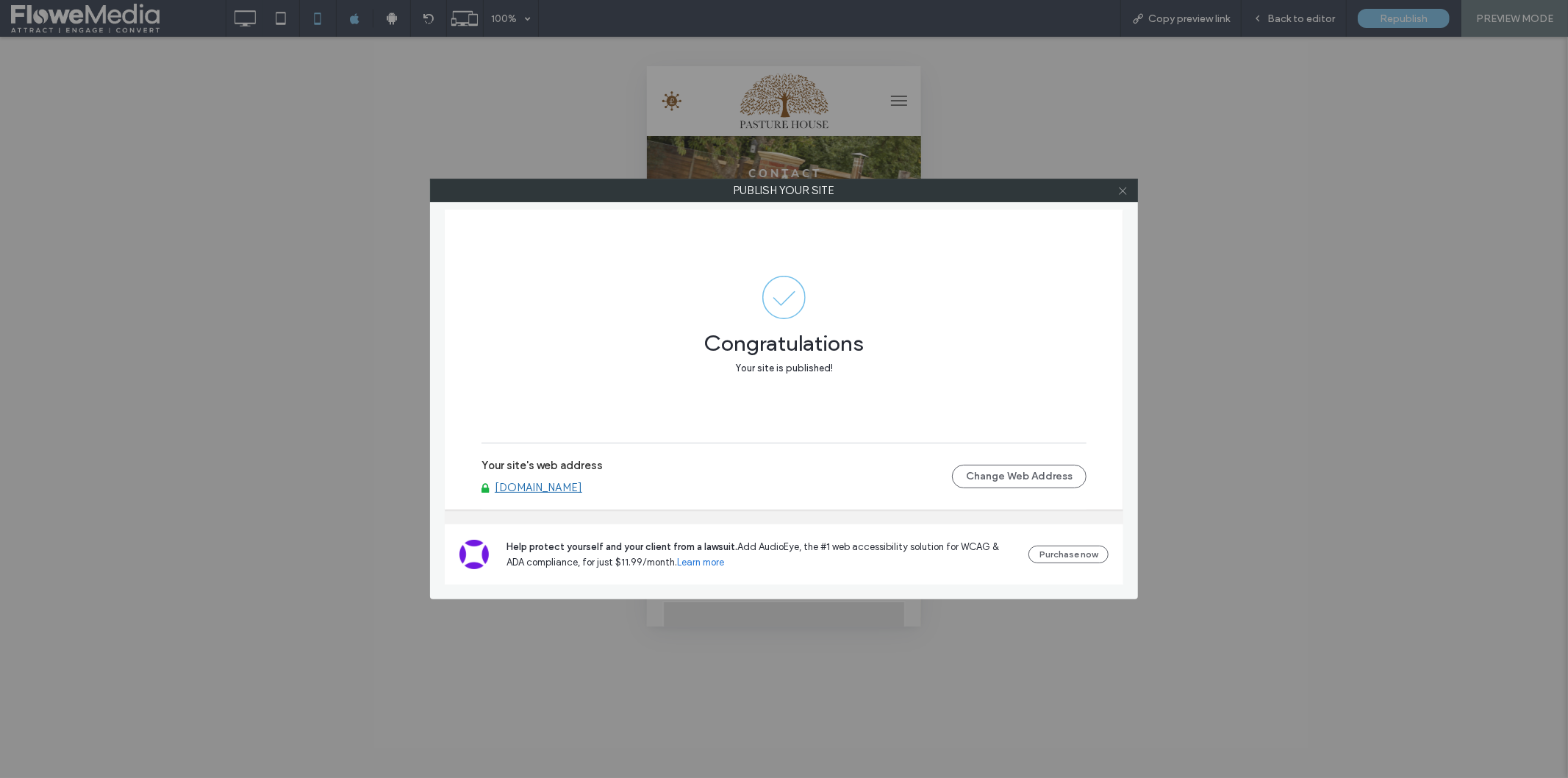
click at [1122, 194] on icon at bounding box center [1123, 190] width 11 height 11
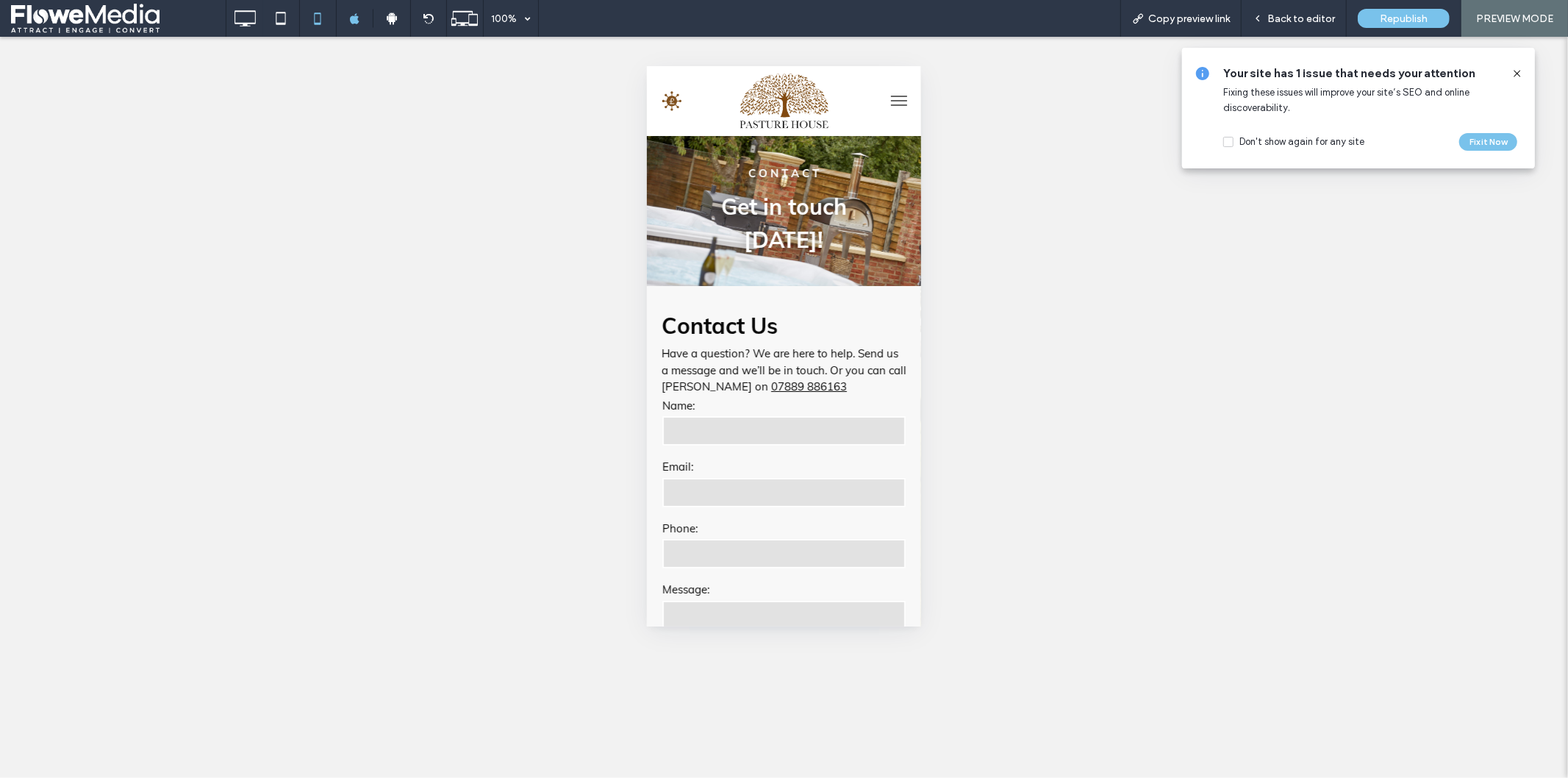
click at [672, 101] on icon at bounding box center [670, 99] width 19 height 19
click at [1312, 20] on span "Back to editor" at bounding box center [1301, 19] width 67 height 13
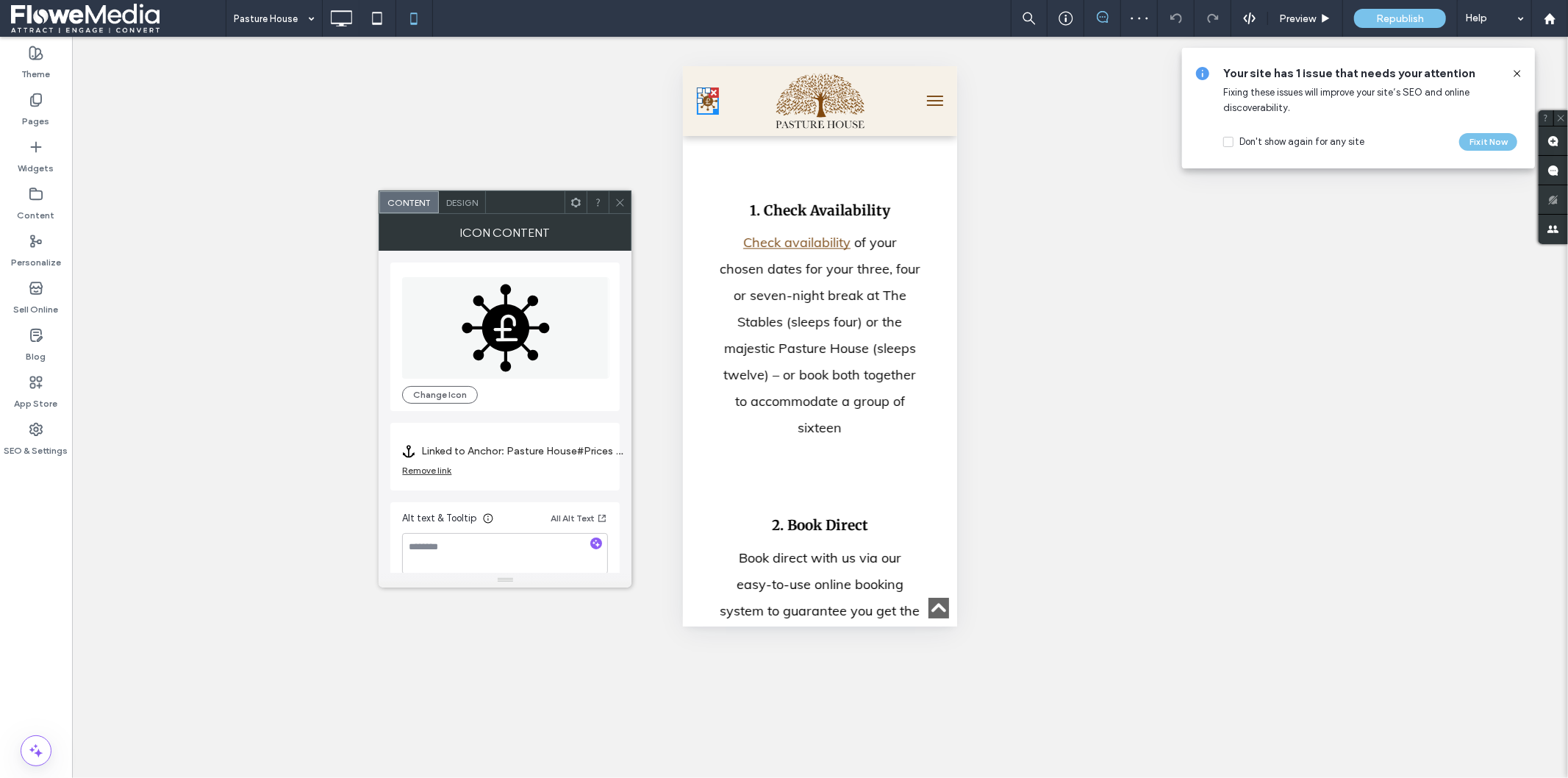
click at [467, 212] on div "Design" at bounding box center [462, 202] width 48 height 22
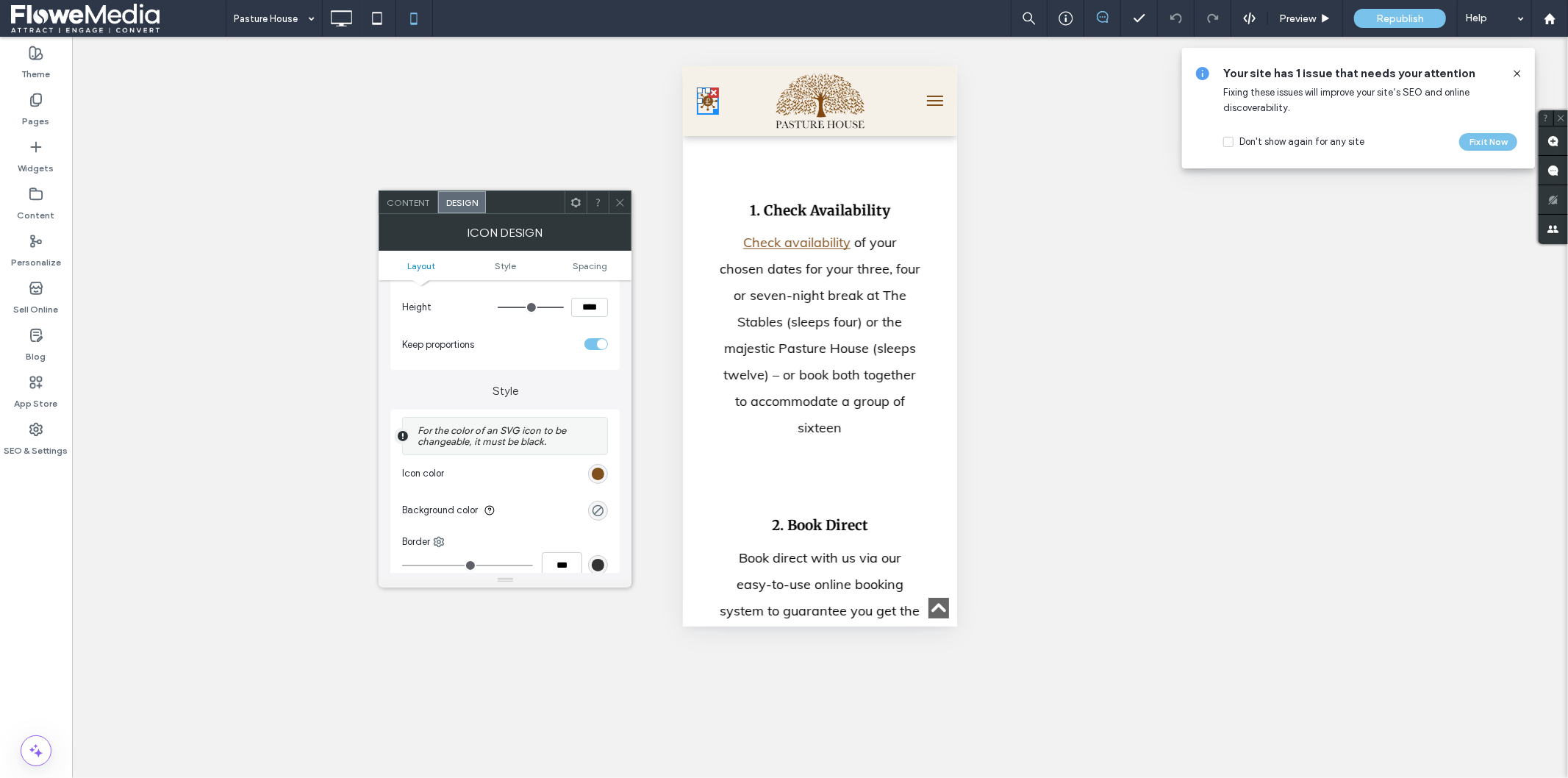
scroll to position [244, 0]
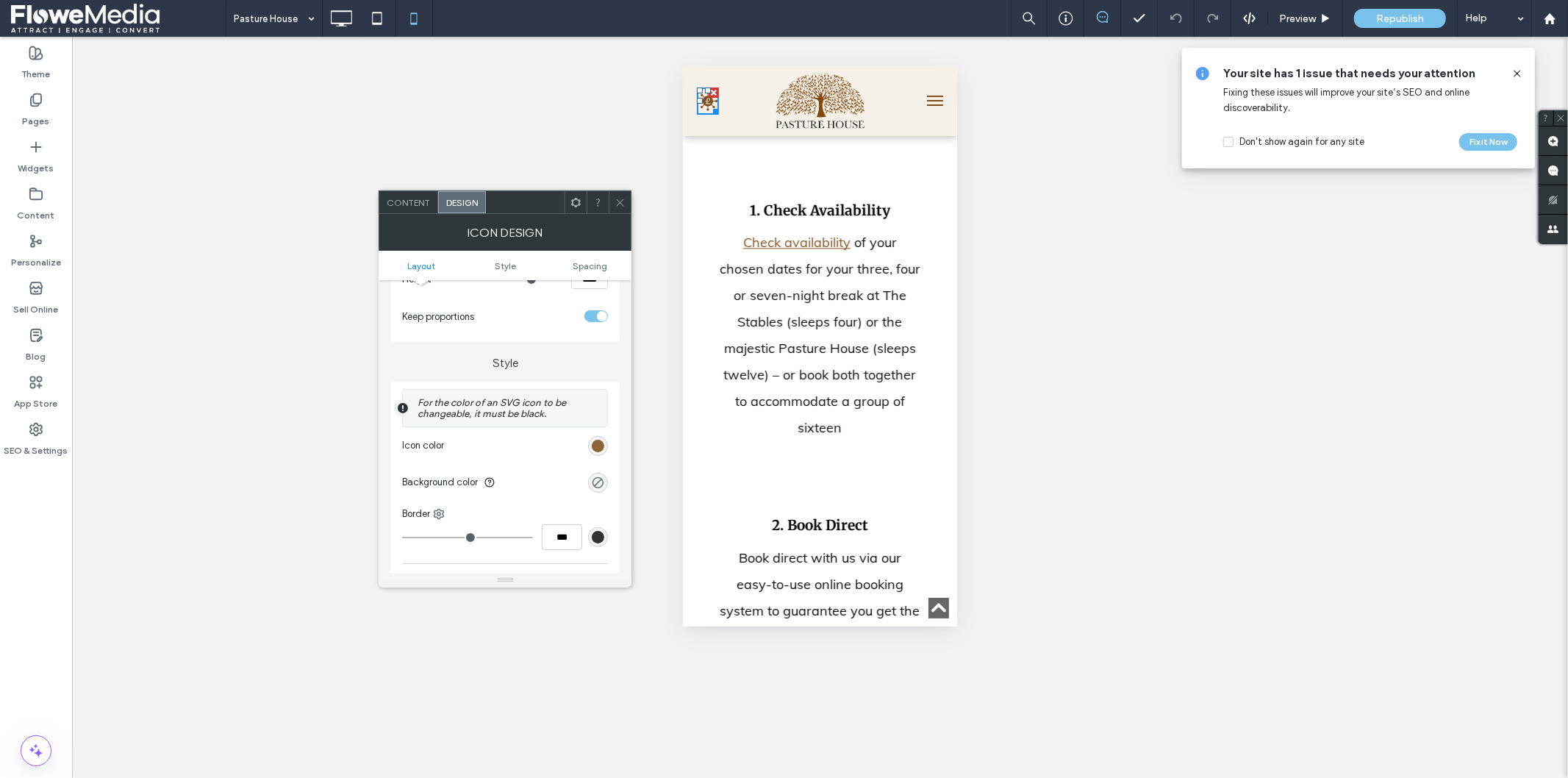
click at [598, 443] on div "rgb(127, 79, 28)" at bounding box center [598, 445] width 13 height 13
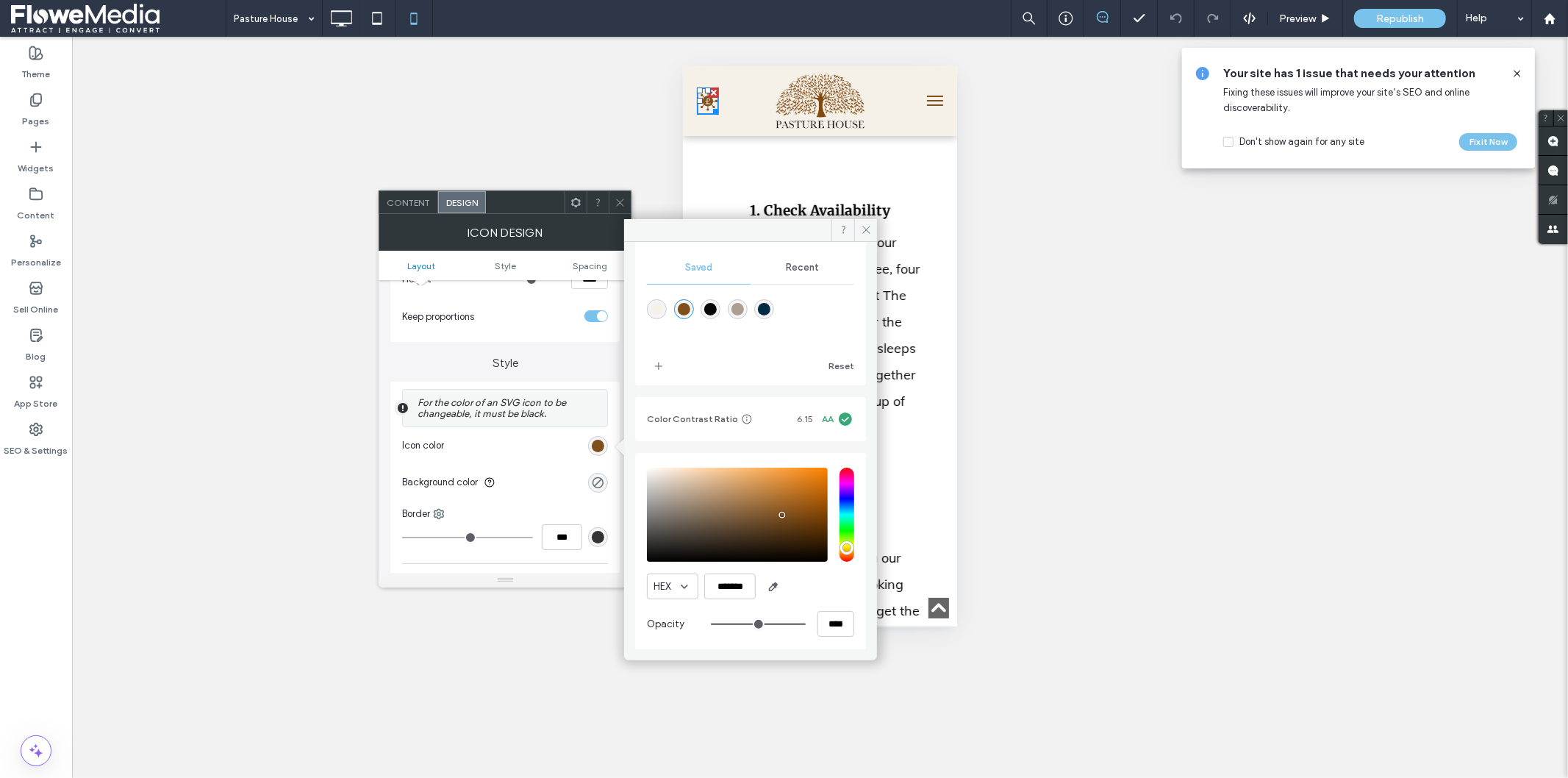
scroll to position [136, 0]
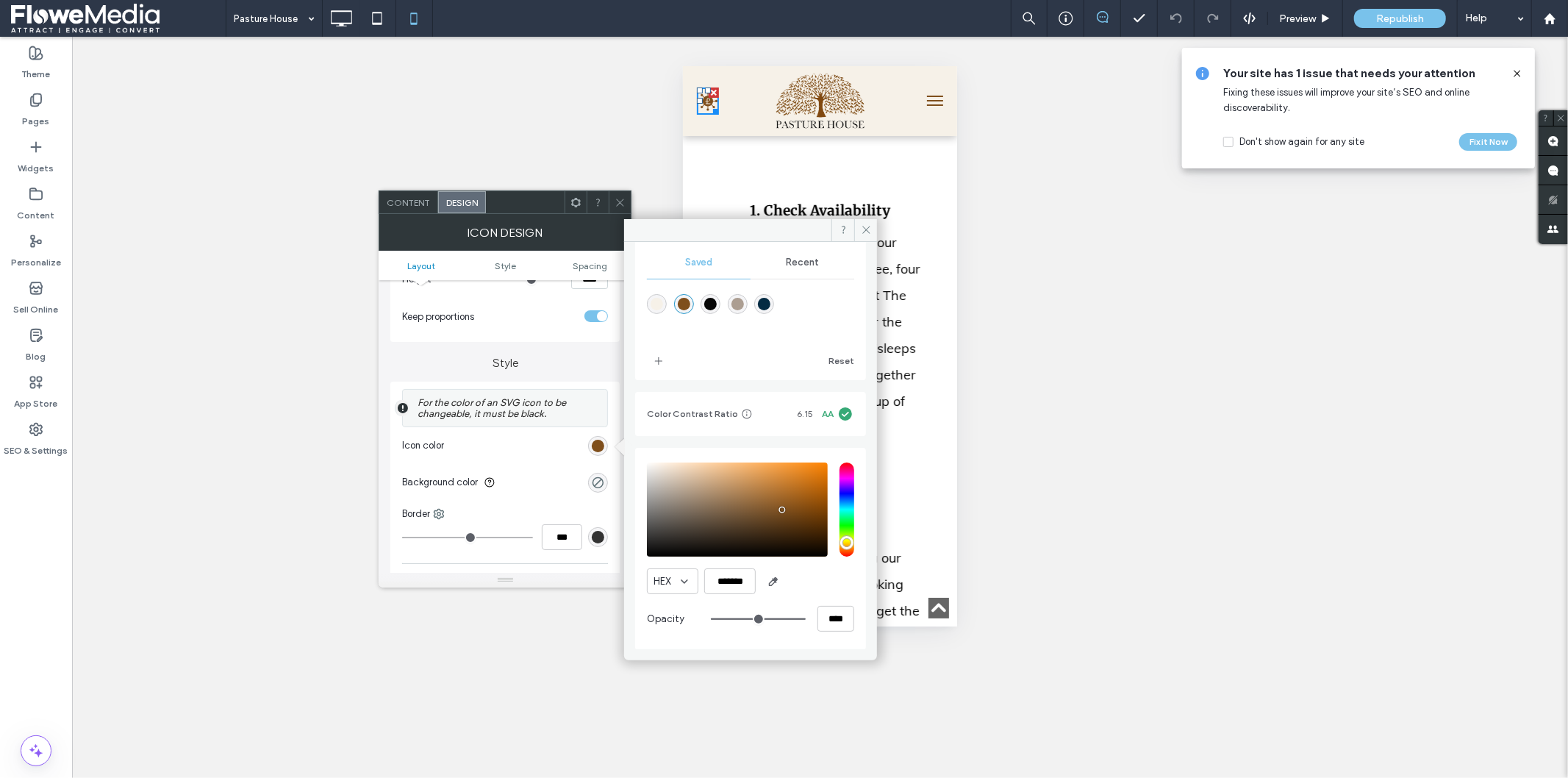
type input "***"
type input "*******"
type input "***"
click at [839, 472] on input "hue" at bounding box center [846, 509] width 15 height 94
click at [807, 475] on div "saturation and value" at bounding box center [736, 509] width 181 height 94
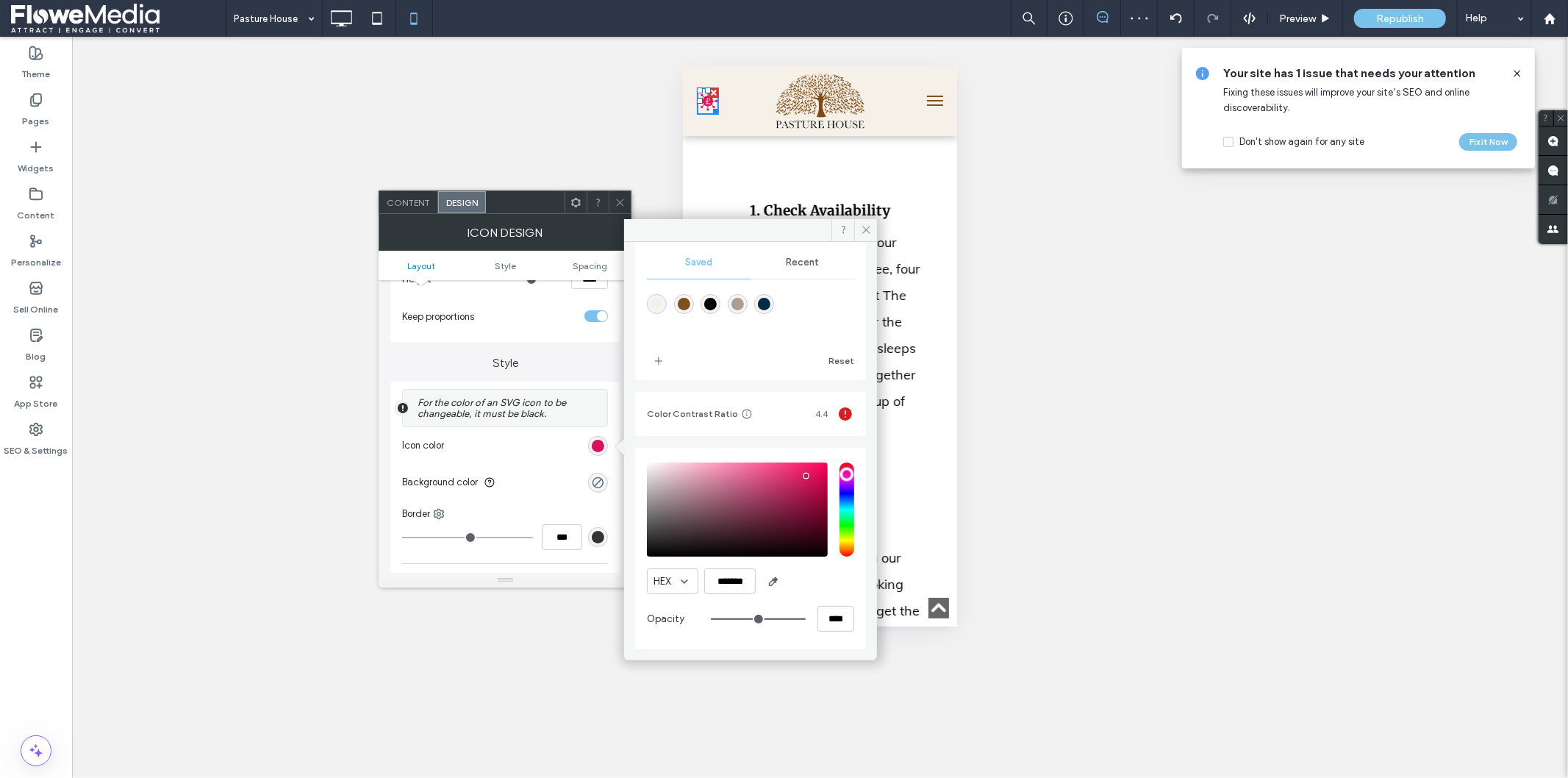
click at [806, 495] on div "saturation and value" at bounding box center [736, 509] width 181 height 94
click at [814, 501] on div "saturation and value" at bounding box center [736, 509] width 181 height 94
type input "*******"
click at [864, 230] on icon at bounding box center [866, 229] width 11 height 11
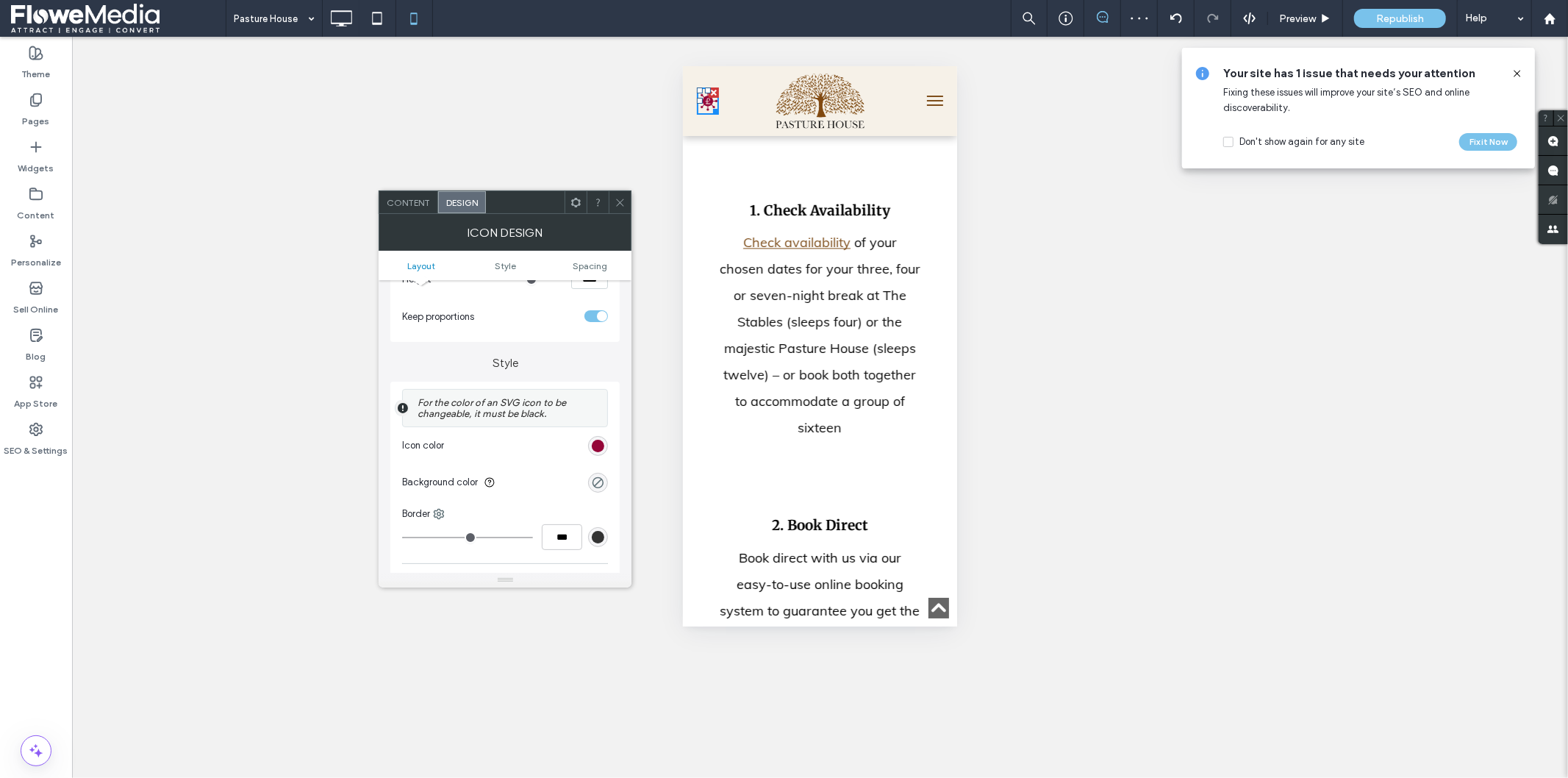
click at [1007, 362] on div "Unhide? Yes Unhide? Yes Unhide? Yes Unhide? Yes Unhide? Yes Unhide? Yes Unhide?…" at bounding box center [820, 407] width 1496 height 741
click at [1400, 19] on span "Republish" at bounding box center [1400, 19] width 48 height 13
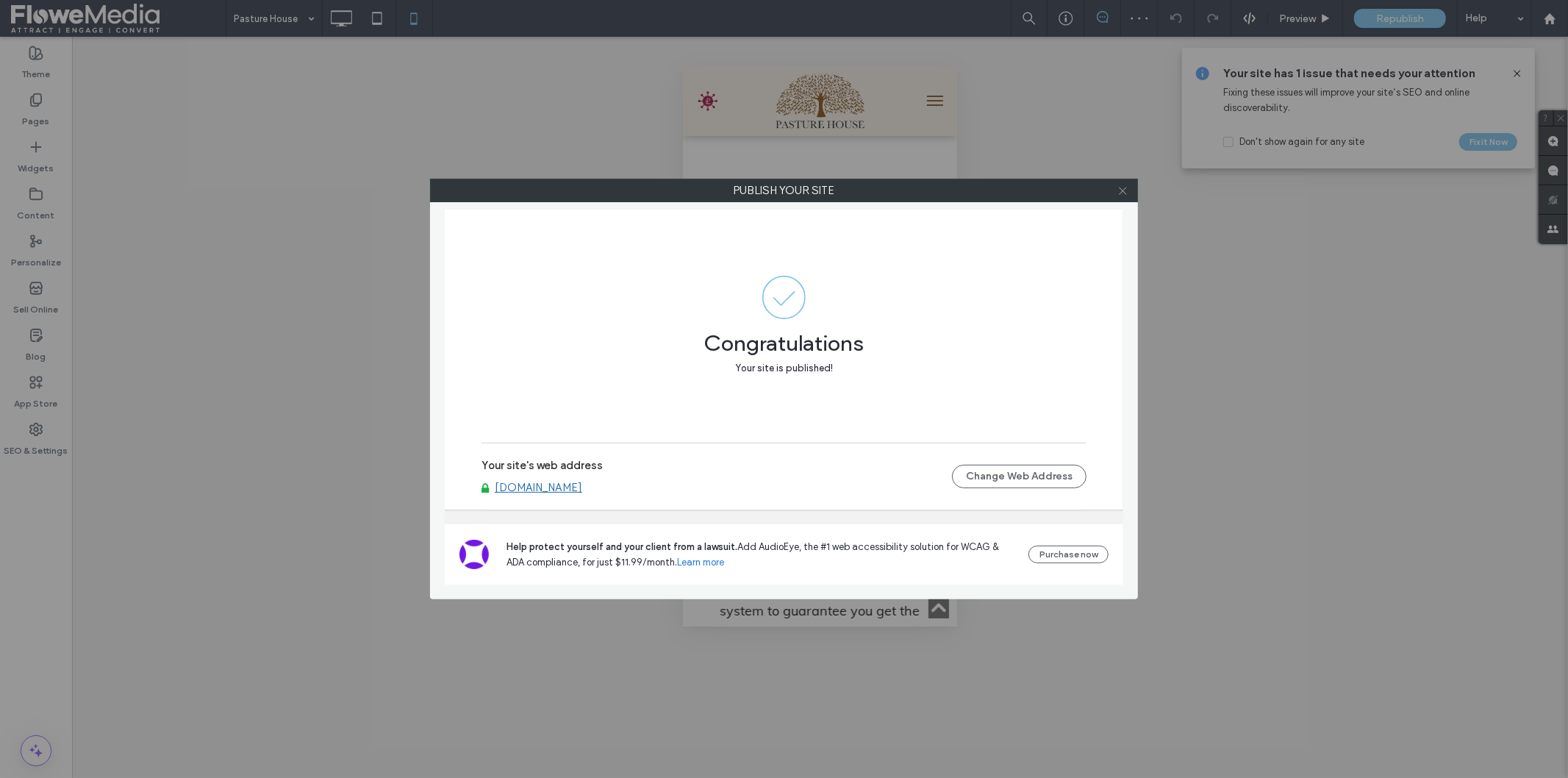
click at [1123, 193] on icon at bounding box center [1123, 190] width 11 height 11
